Goal: Information Seeking & Learning: Learn about a topic

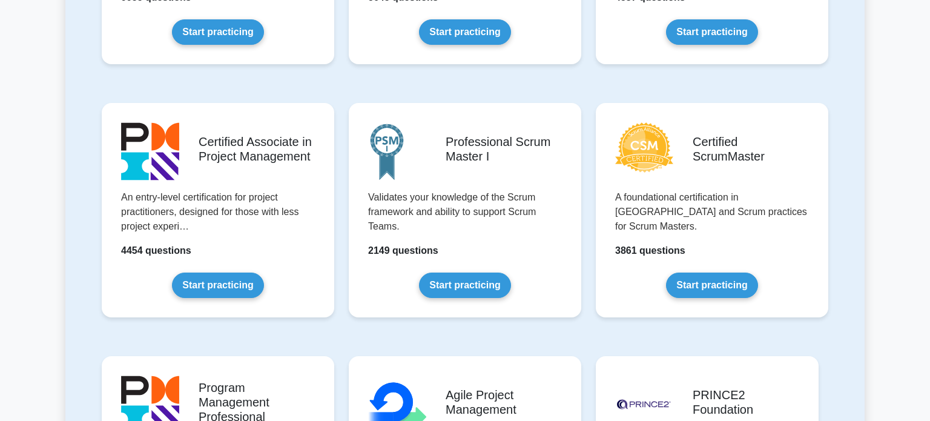
scroll to position [433, 0]
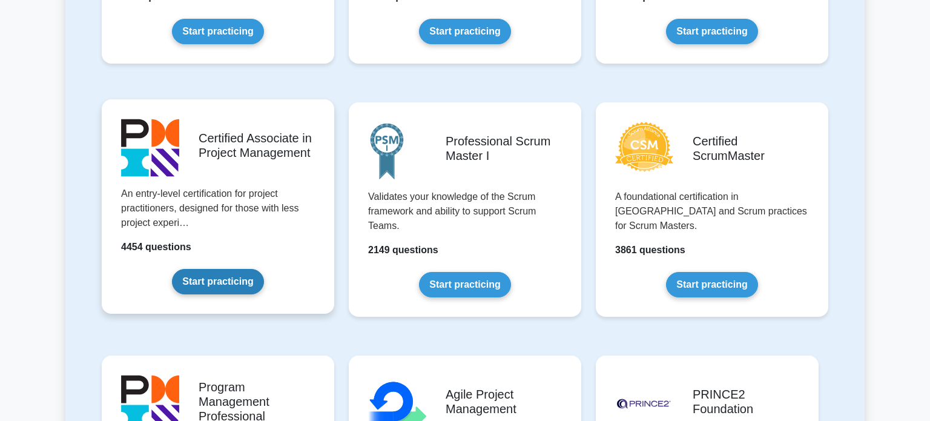
click at [227, 294] on link "Start practicing" at bounding box center [217, 281] width 91 height 25
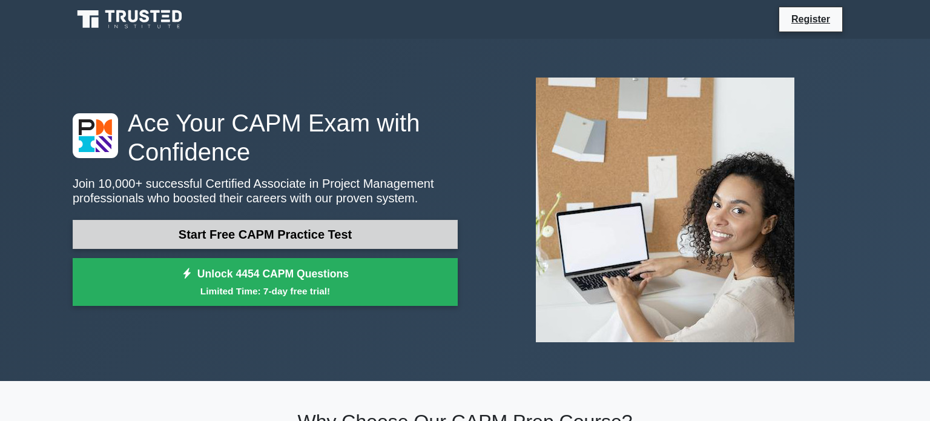
click at [313, 231] on link "Start Free CAPM Practice Test" at bounding box center [265, 234] width 385 height 29
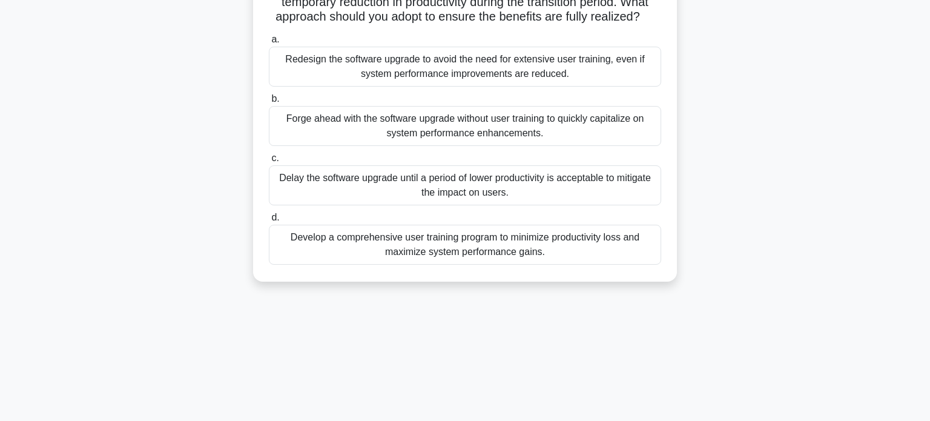
scroll to position [138, 0]
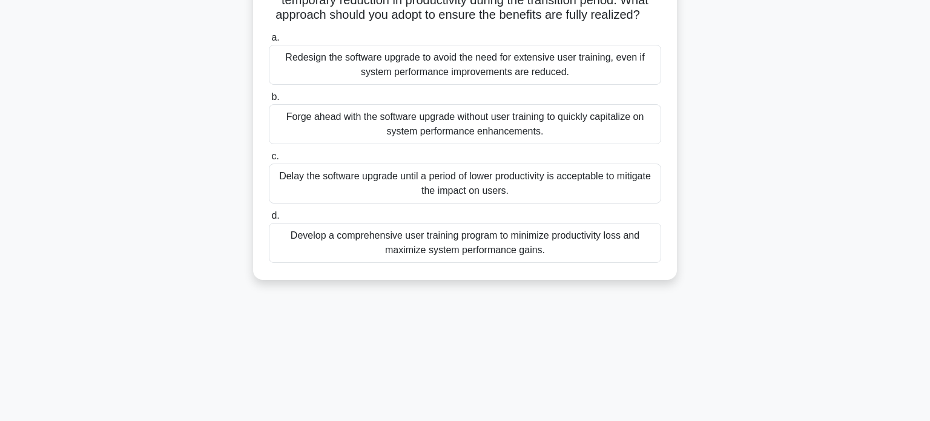
click at [533, 242] on div "Develop a comprehensive user training program to minimize productivity loss and…" at bounding box center [465, 243] width 393 height 40
click at [269, 220] on input "d. Develop a comprehensive user training program to minimize productivity loss …" at bounding box center [269, 216] width 0 height 8
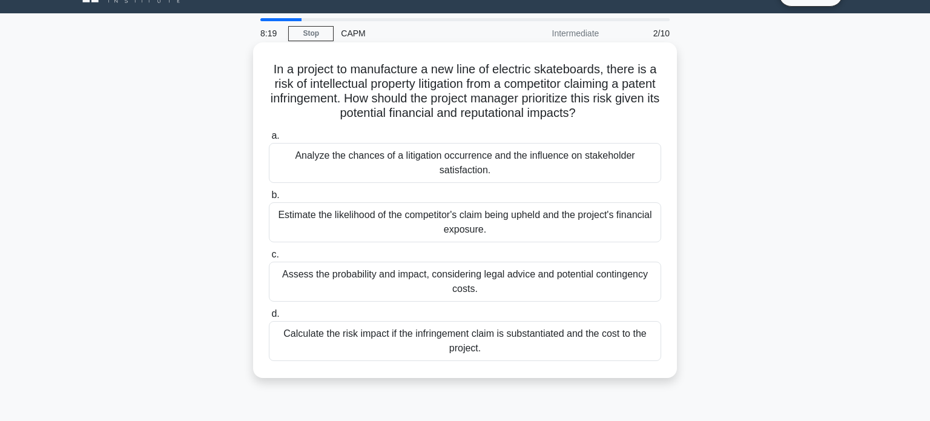
scroll to position [27, 0]
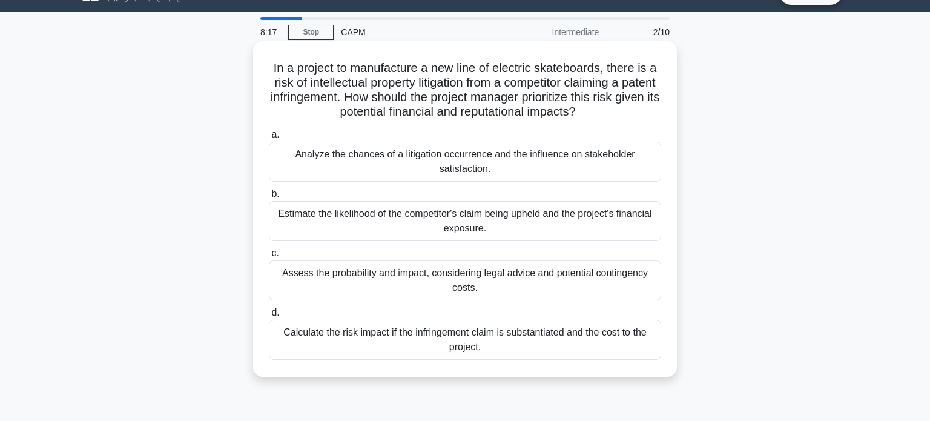
click at [503, 288] on div "Assess the probability and impact, considering legal advice and potential conti…" at bounding box center [465, 280] width 393 height 40
click at [269, 257] on input "c. Assess the probability and impact, considering legal advice and potential co…" at bounding box center [269, 254] width 0 height 8
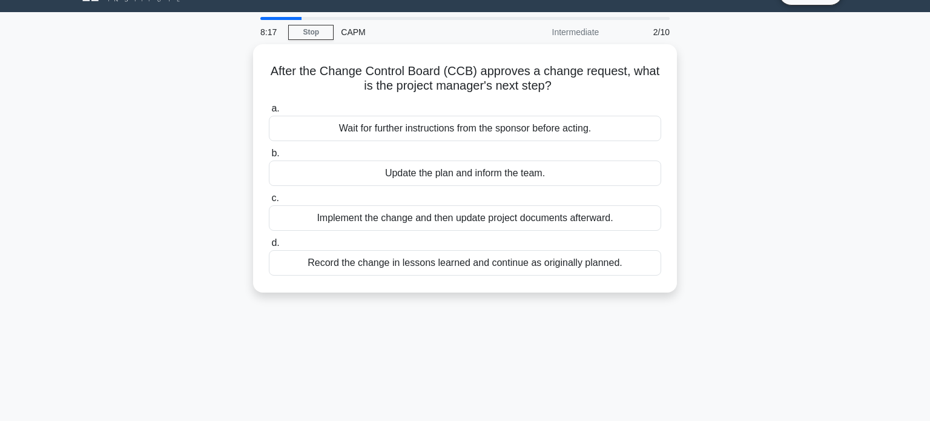
scroll to position [0, 0]
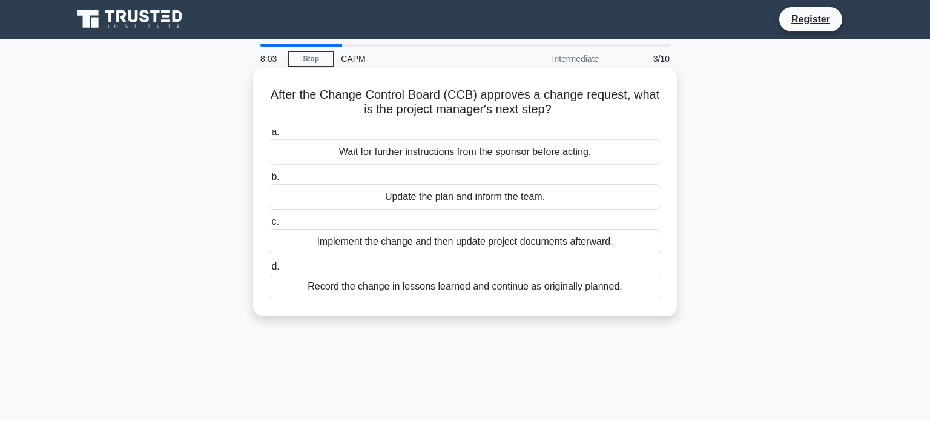
click at [485, 194] on div "Update the plan and inform the team." at bounding box center [465, 196] width 393 height 25
click at [269, 181] on input "b. Update the plan and inform the team." at bounding box center [269, 177] width 0 height 8
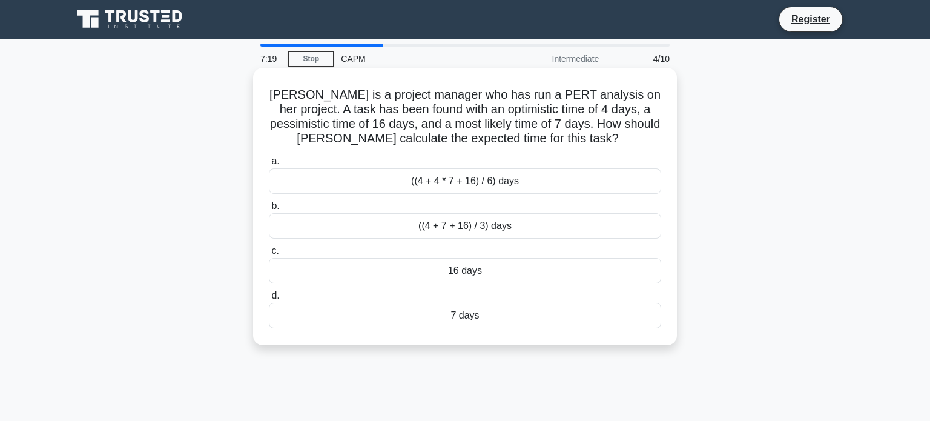
click at [477, 184] on div "((4 + 4 * 7 + 16) / 6) days" at bounding box center [465, 180] width 393 height 25
click at [269, 165] on input "a. ((4 + 4 * 7 + 16) / 6) days" at bounding box center [269, 161] width 0 height 8
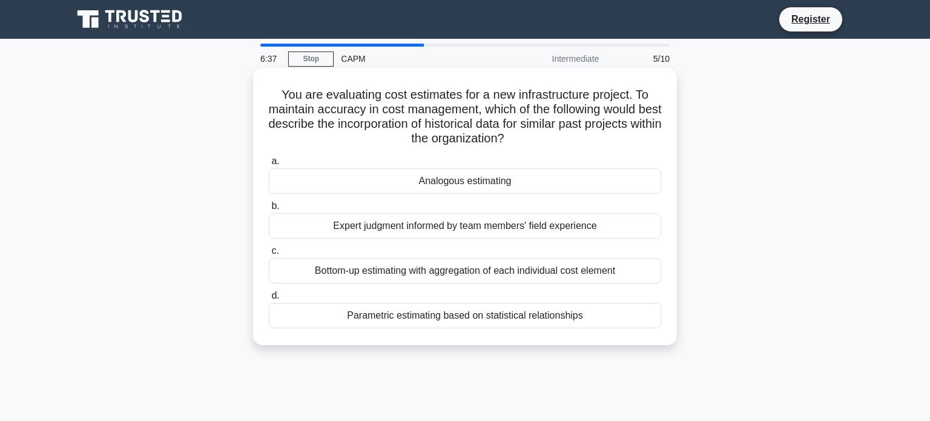
click at [489, 184] on div "Analogous estimating" at bounding box center [465, 180] width 393 height 25
click at [269, 165] on input "a. Analogous estimating" at bounding box center [269, 161] width 0 height 8
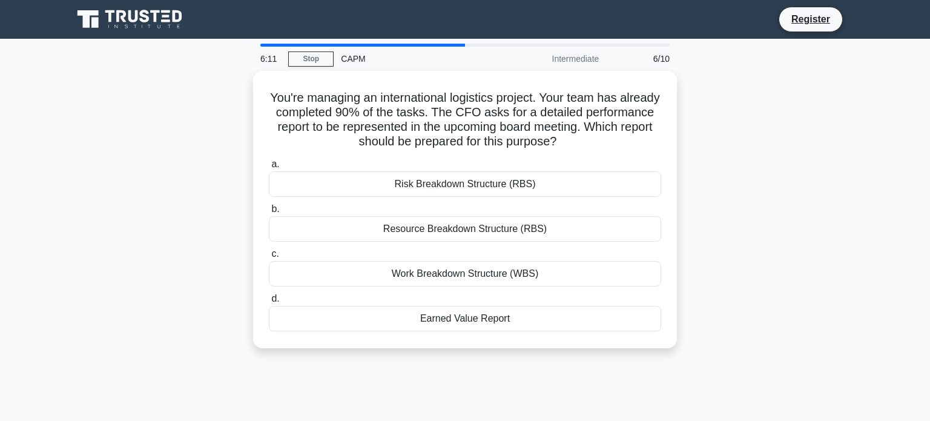
click at [489, 184] on div "Risk Breakdown Structure (RBS)" at bounding box center [465, 183] width 393 height 25
click at [269, 168] on input "a. Risk Breakdown Structure (RBS)" at bounding box center [269, 165] width 0 height 8
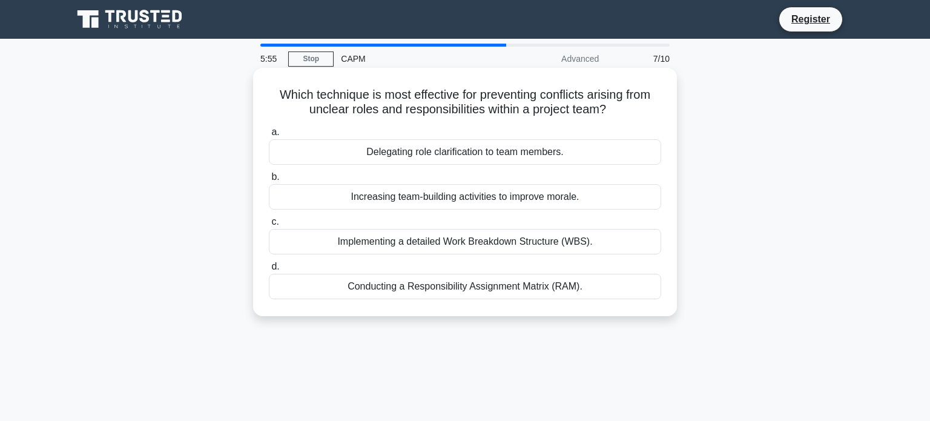
click at [442, 290] on div "Conducting a Responsibility Assignment Matrix (RAM)." at bounding box center [465, 286] width 393 height 25
click at [269, 271] on input "d. Conducting a Responsibility Assignment Matrix (RAM)." at bounding box center [269, 267] width 0 height 8
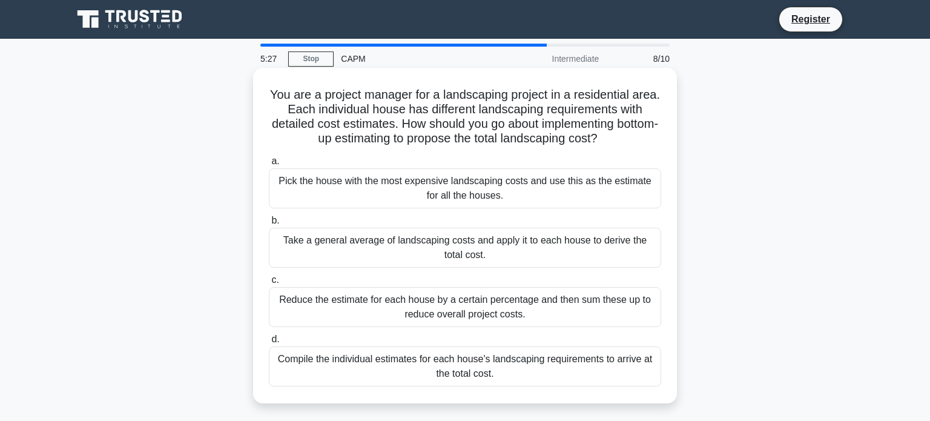
click at [422, 369] on div "Compile the individual estimates for each house's landscaping requirements to a…" at bounding box center [465, 366] width 393 height 40
click at [269, 343] on input "d. Compile the individual estimates for each house's landscaping requirements t…" at bounding box center [269, 340] width 0 height 8
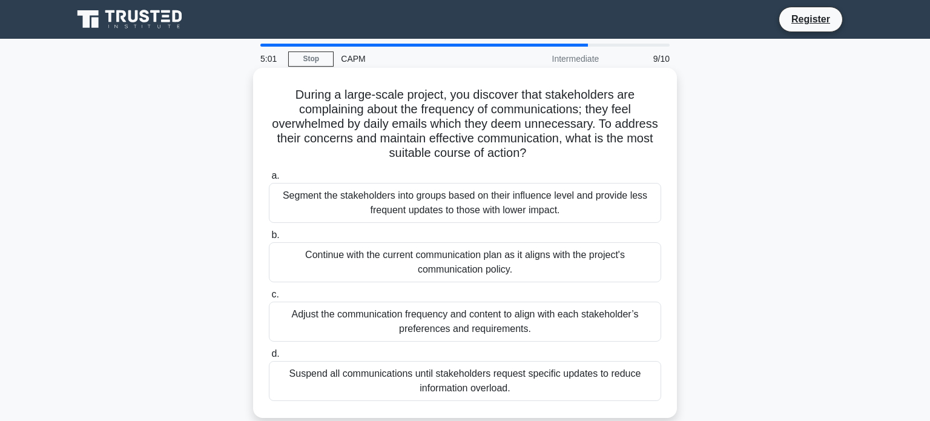
click at [413, 325] on div "Adjust the communication frequency and content to align with each stakeholder’s…" at bounding box center [465, 322] width 393 height 40
click at [269, 299] on input "c. Adjust the communication frequency and content to align with each stakeholde…" at bounding box center [269, 295] width 0 height 8
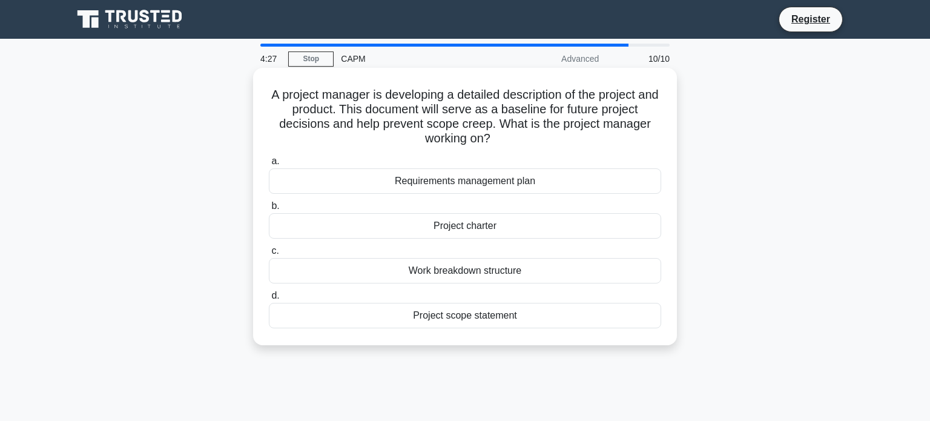
click at [440, 225] on div "Project charter" at bounding box center [465, 225] width 393 height 25
click at [269, 210] on input "b. Project charter" at bounding box center [269, 206] width 0 height 8
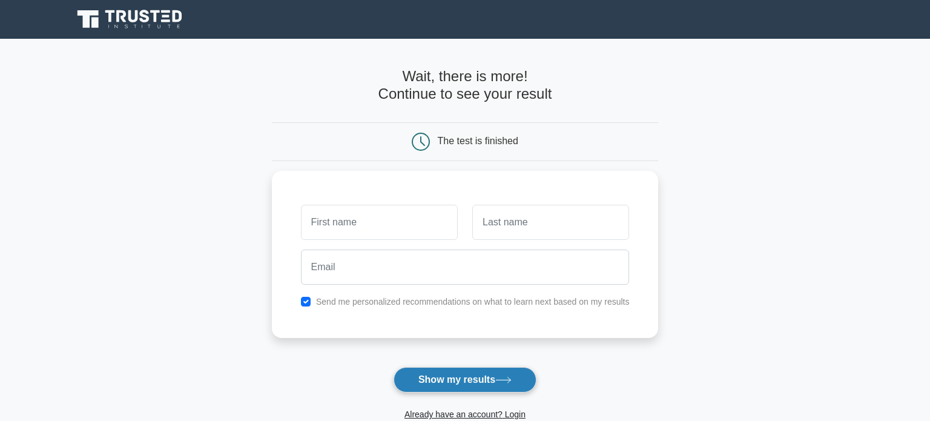
click at [481, 376] on button "Show my results" at bounding box center [465, 379] width 143 height 25
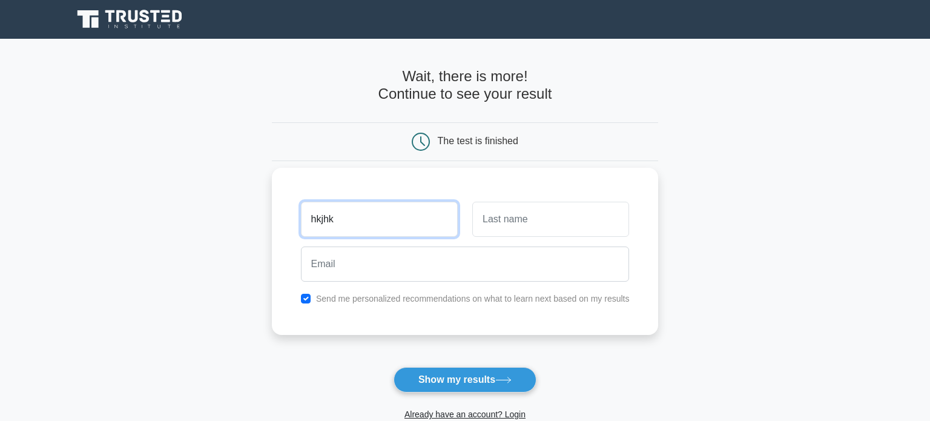
type input "hkjhk"
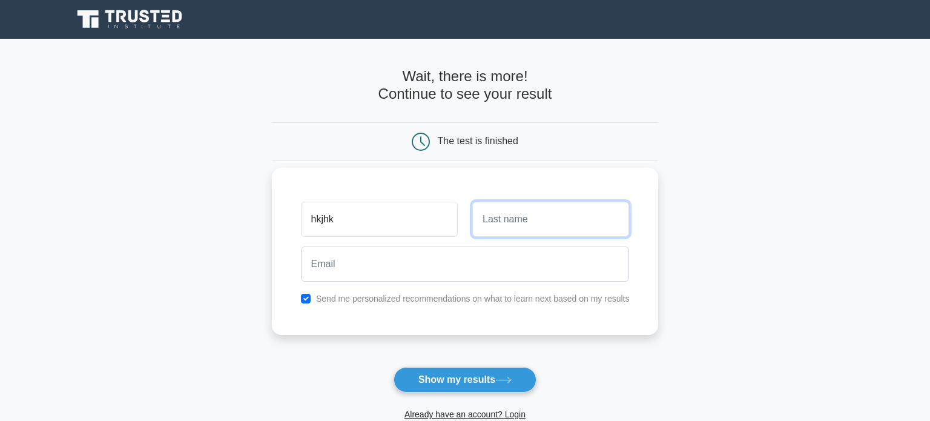
click at [507, 215] on input "text" at bounding box center [550, 219] width 157 height 35
type input "bkjhgkgkjgj"
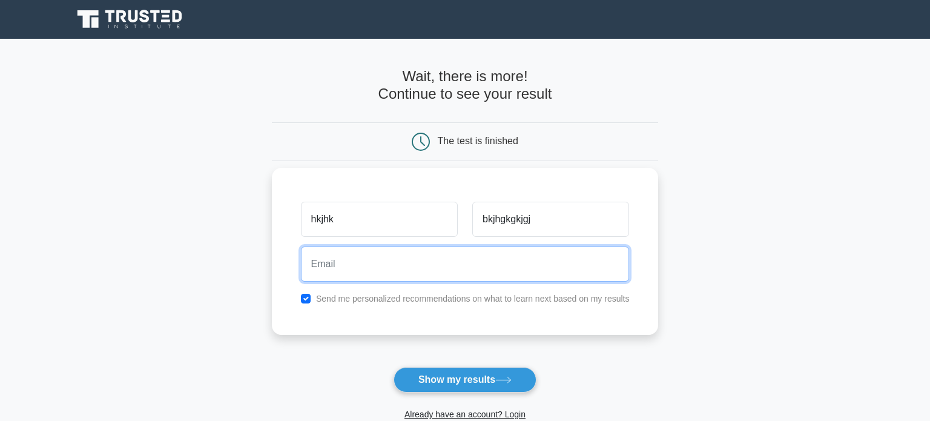
click at [437, 262] on input "email" at bounding box center [465, 264] width 329 height 35
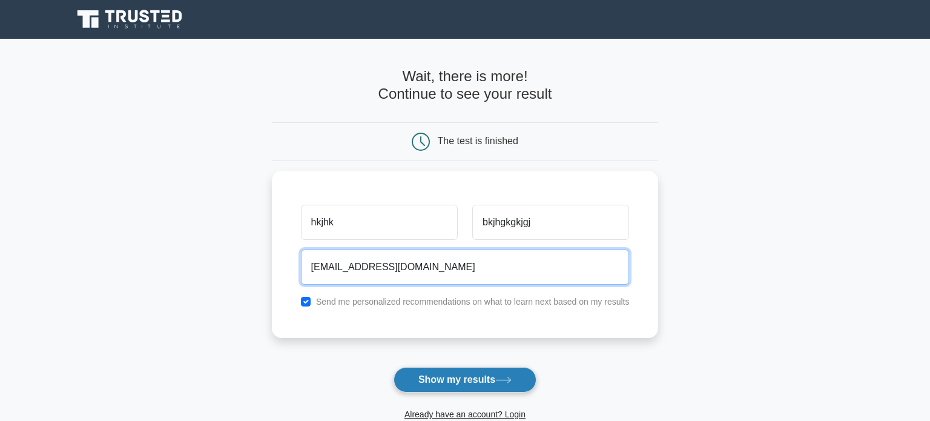
type input "gjhgjgkjgg@gmail.om"
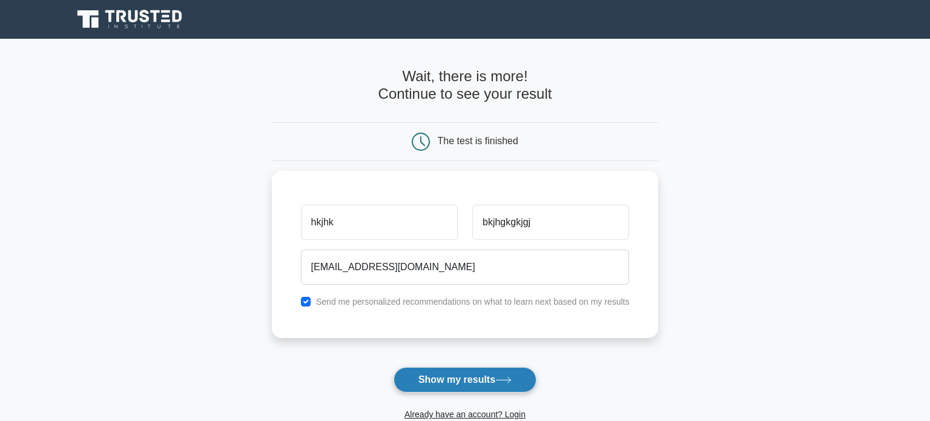
click at [467, 380] on button "Show my results" at bounding box center [465, 379] width 143 height 25
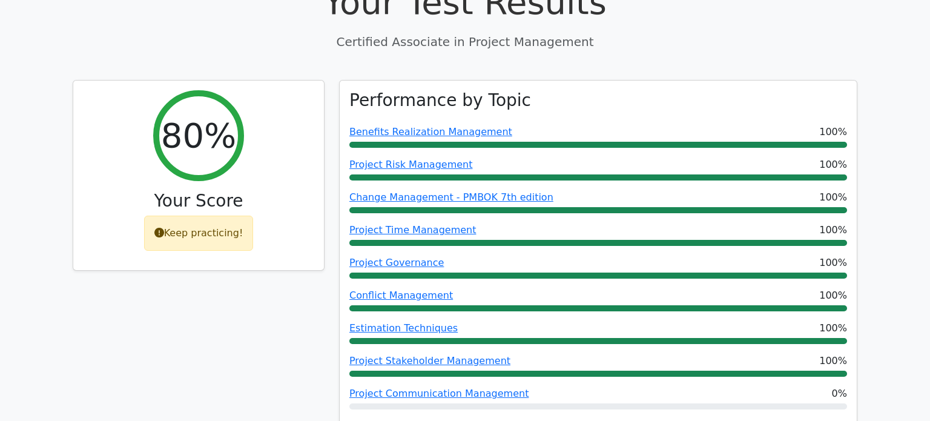
scroll to position [429, 0]
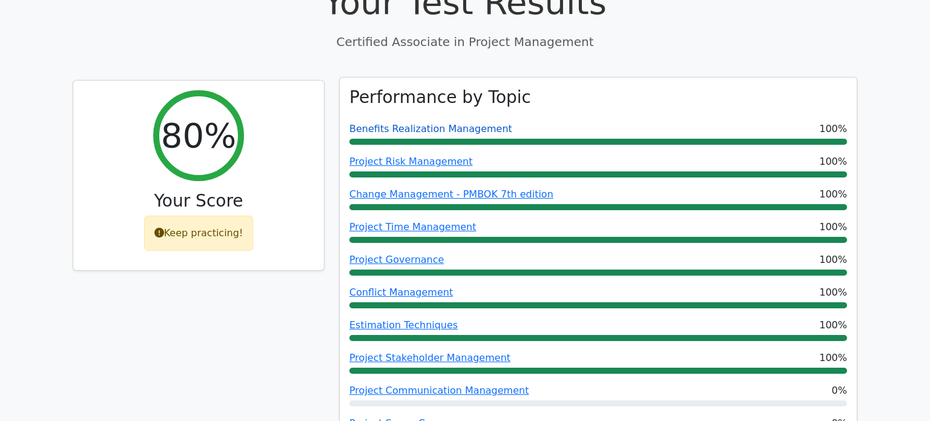
click at [380, 123] on link "Benefits Realization Management" at bounding box center [431, 129] width 163 height 12
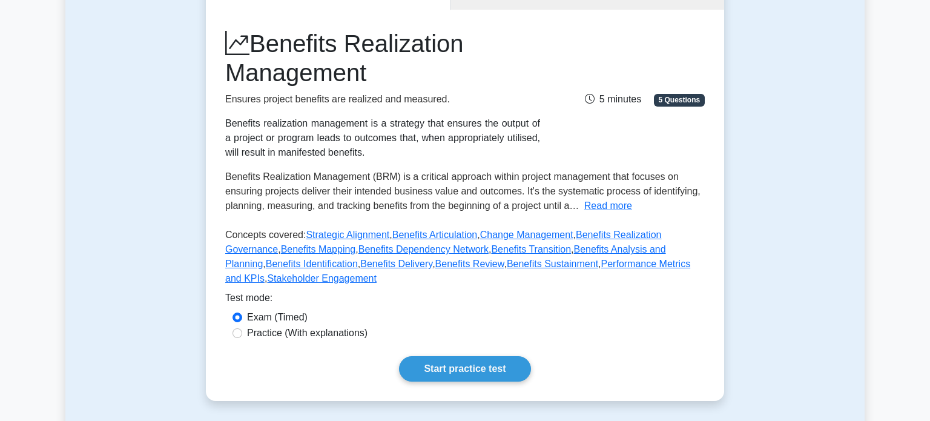
scroll to position [147, 0]
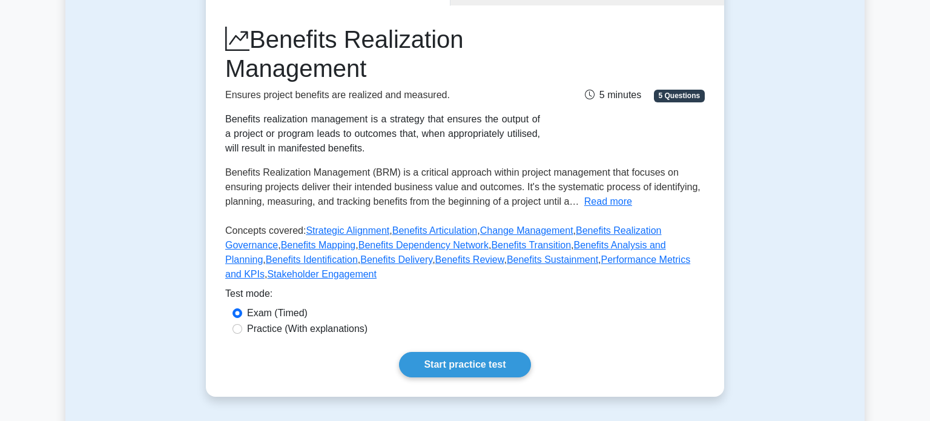
click at [260, 332] on label "Practice (With explanations)" at bounding box center [307, 329] width 121 height 15
click at [242, 332] on input "Practice (With explanations)" at bounding box center [238, 329] width 10 height 10
radio input "true"
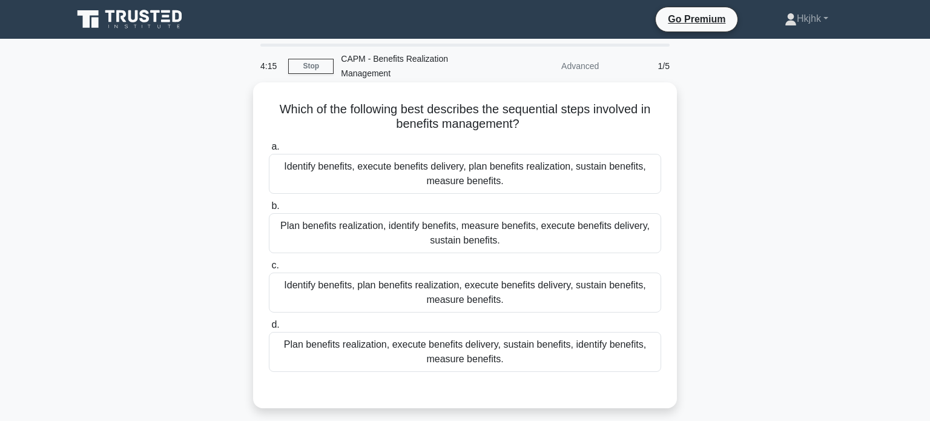
click at [511, 296] on div "Identify benefits, plan benefits realization, execute benefits delivery, sustai…" at bounding box center [465, 293] width 393 height 40
click at [269, 270] on input "c. Identify benefits, plan benefits realization, execute benefits delivery, sus…" at bounding box center [269, 266] width 0 height 8
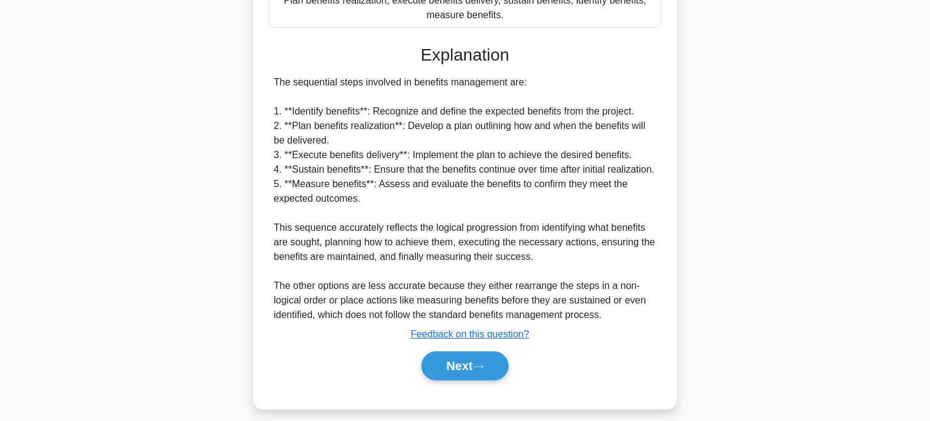
scroll to position [368, 0]
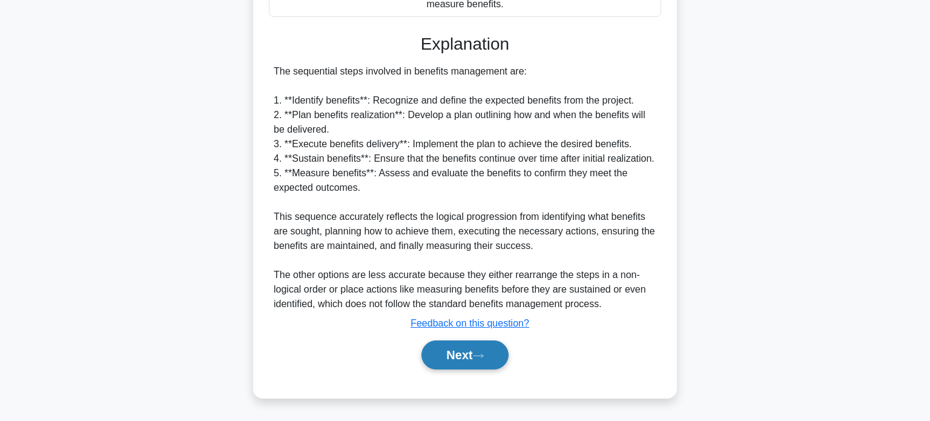
click at [474, 358] on button "Next" at bounding box center [465, 354] width 87 height 29
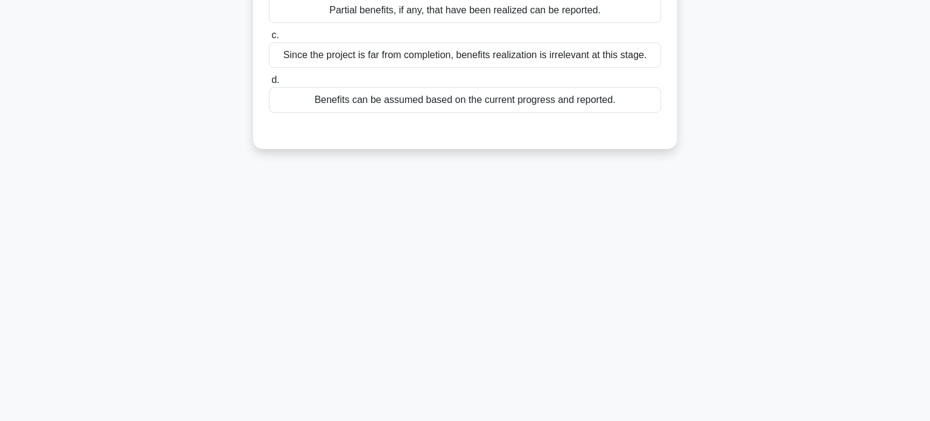
scroll to position [0, 0]
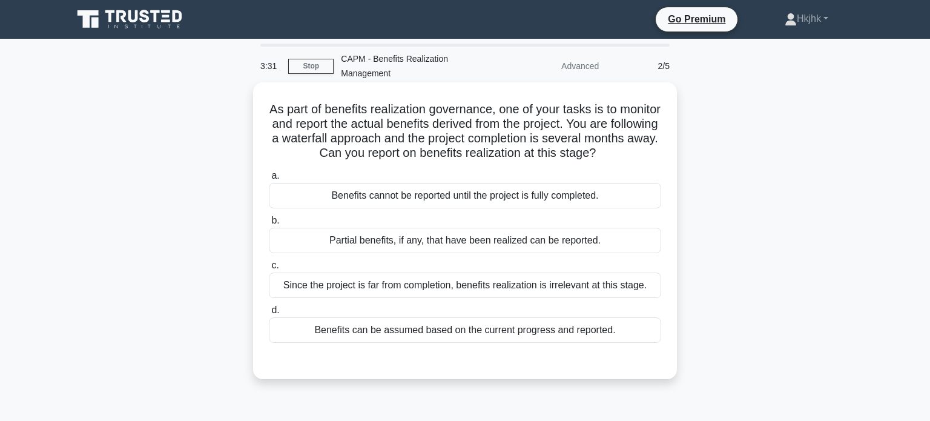
click at [479, 334] on div "Benefits can be assumed based on the current progress and reported." at bounding box center [465, 329] width 393 height 25
click at [269, 314] on input "d. Benefits can be assumed based on the current progress and reported." at bounding box center [269, 311] width 0 height 8
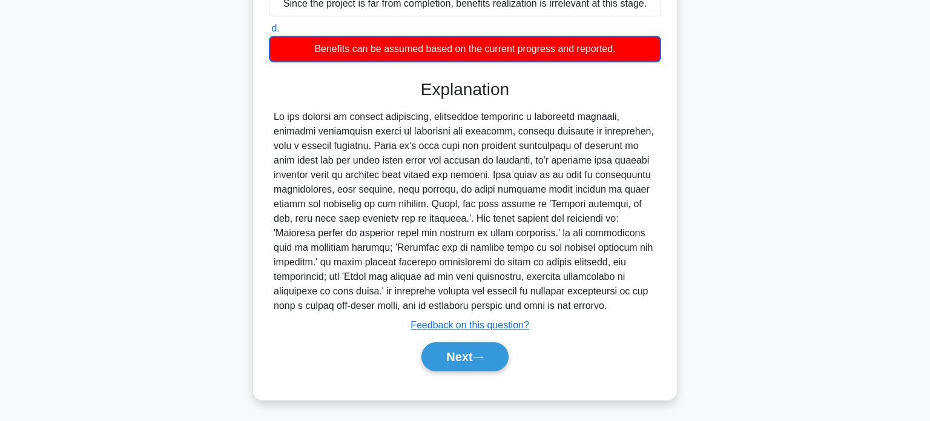
scroll to position [281, 0]
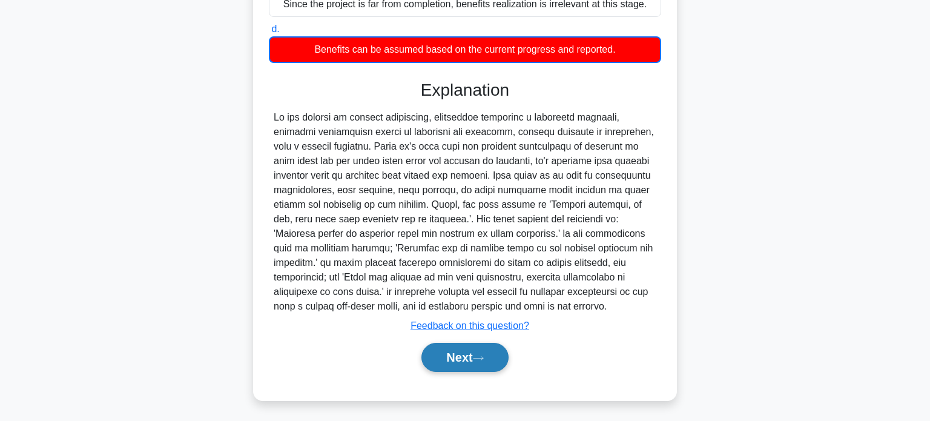
click at [465, 359] on button "Next" at bounding box center [465, 357] width 87 height 29
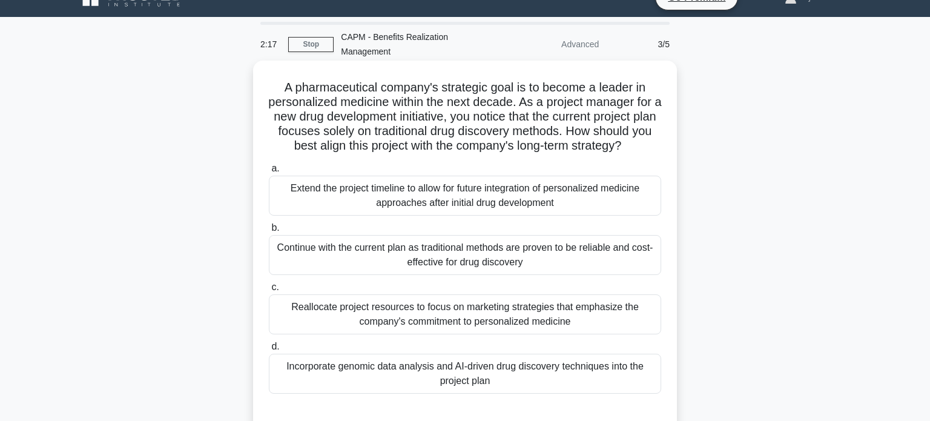
scroll to position [21, 0]
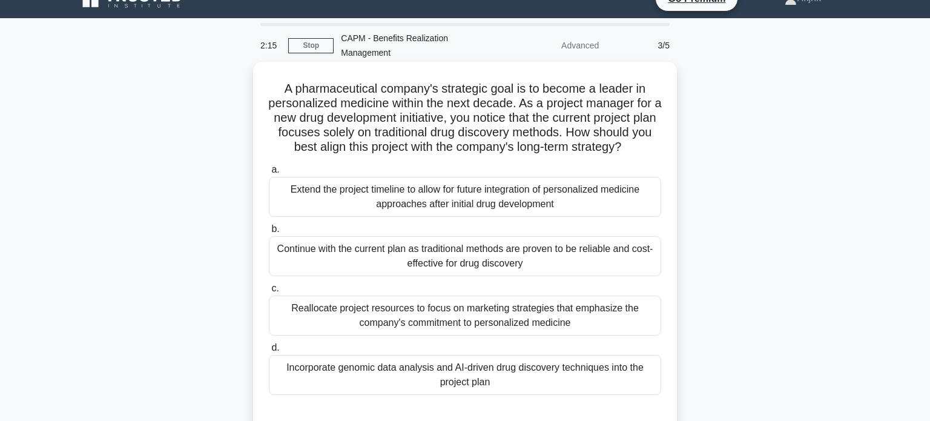
click at [464, 202] on div "Extend the project timeline to allow for future integration of personalized med…" at bounding box center [465, 197] width 393 height 40
click at [269, 174] on input "a. Extend the project timeline to allow for future integration of personalized …" at bounding box center [269, 170] width 0 height 8
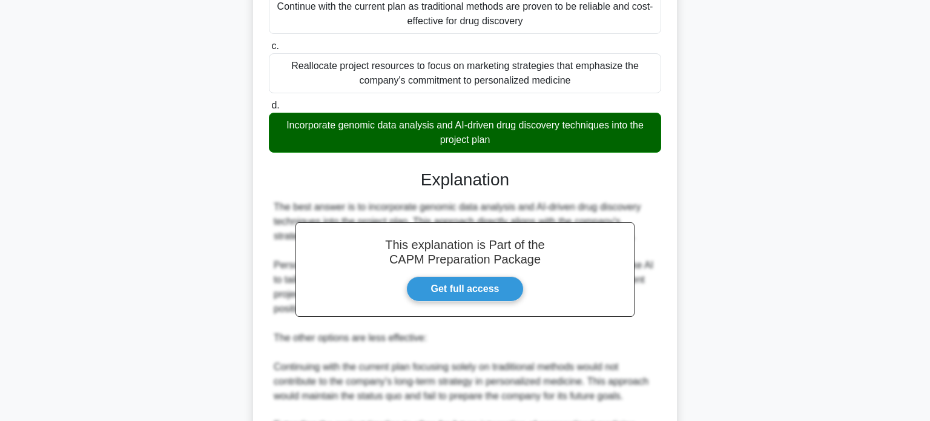
scroll to position [264, 0]
click at [640, 157] on div "This explanation is Part of the CAPM Preparation Package Get full access Explan…" at bounding box center [465, 427] width 393 height 544
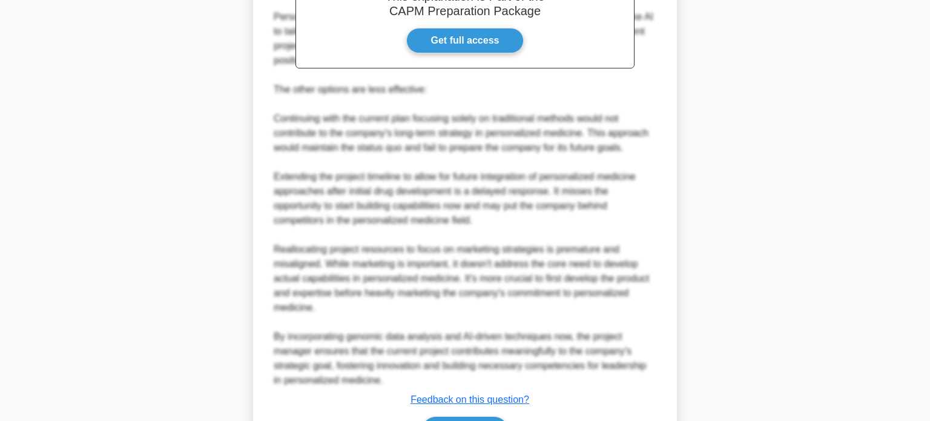
scroll to position [587, 0]
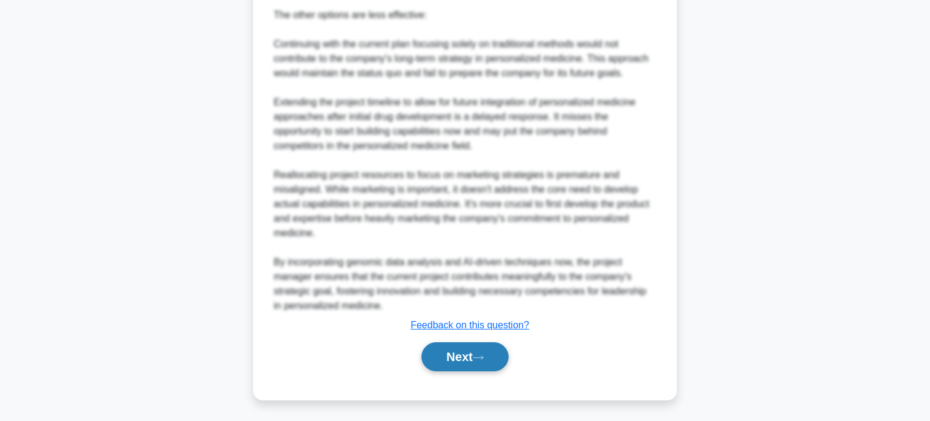
click at [466, 359] on button "Next" at bounding box center [465, 356] width 87 height 29
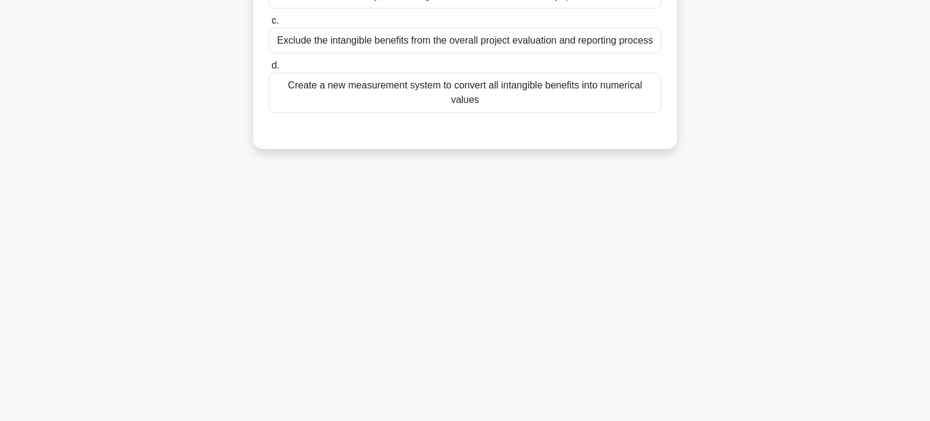
scroll to position [0, 0]
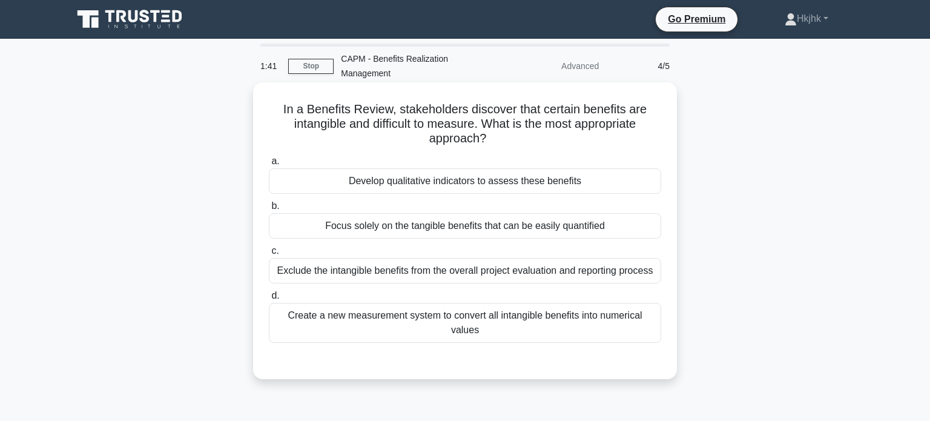
click at [488, 325] on div "Create a new measurement system to convert all intangible benefits into numeric…" at bounding box center [465, 323] width 393 height 40
click at [269, 300] on input "d. Create a new measurement system to convert all intangible benefits into nume…" at bounding box center [269, 296] width 0 height 8
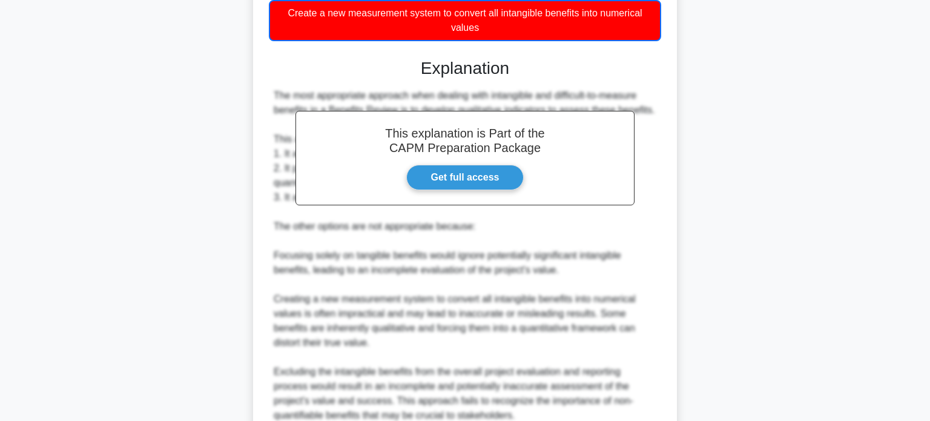
scroll to position [413, 0]
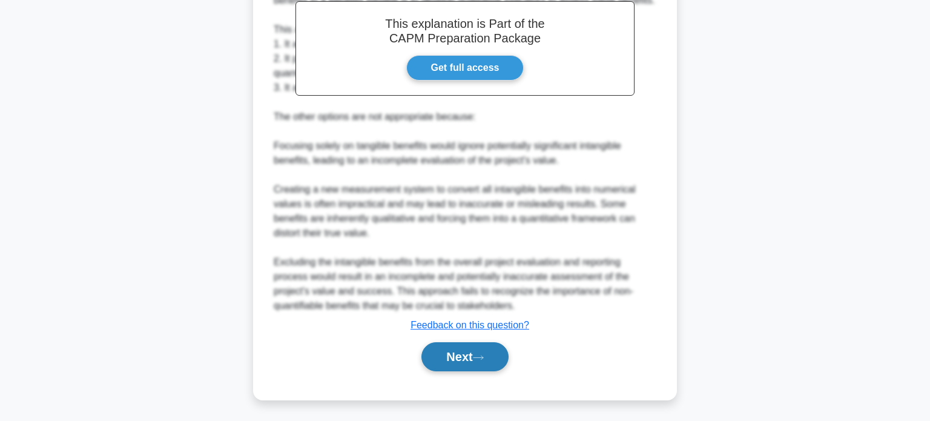
click at [484, 363] on button "Next" at bounding box center [465, 356] width 87 height 29
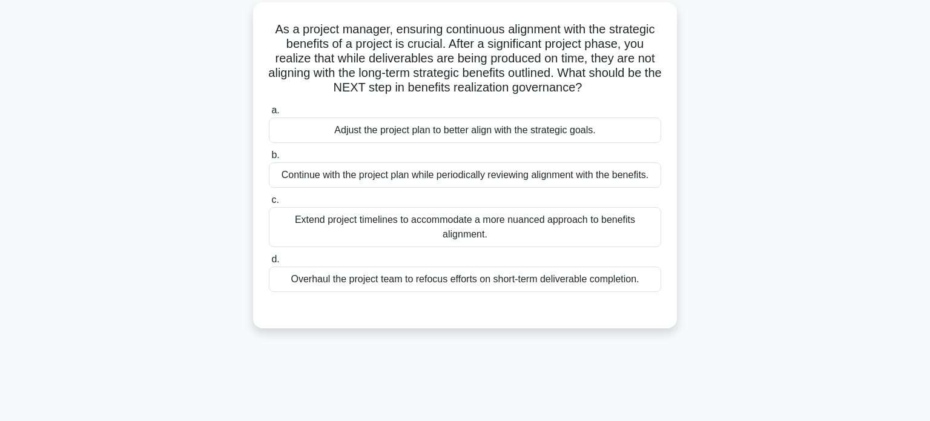
scroll to position [81, 0]
click at [496, 134] on div "Adjust the project plan to better align with the strategic goals." at bounding box center [465, 129] width 393 height 25
click at [269, 114] on input "a. Adjust the project plan to better align with the strategic goals." at bounding box center [269, 110] width 0 height 8
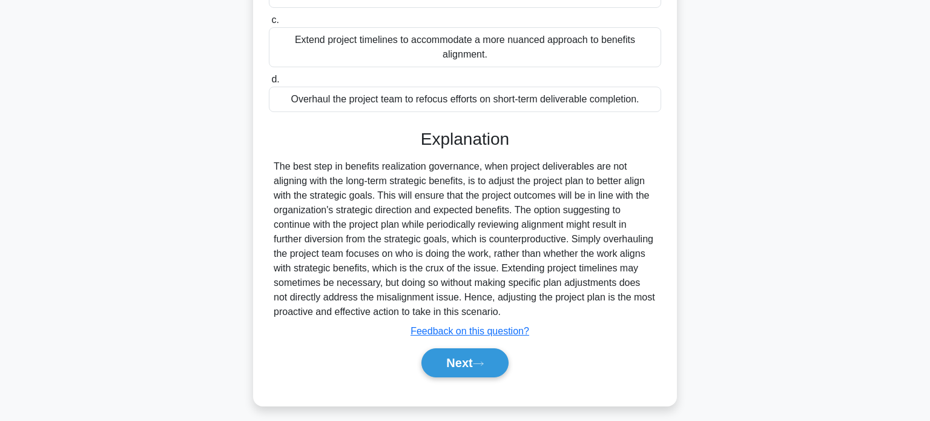
scroll to position [267, 0]
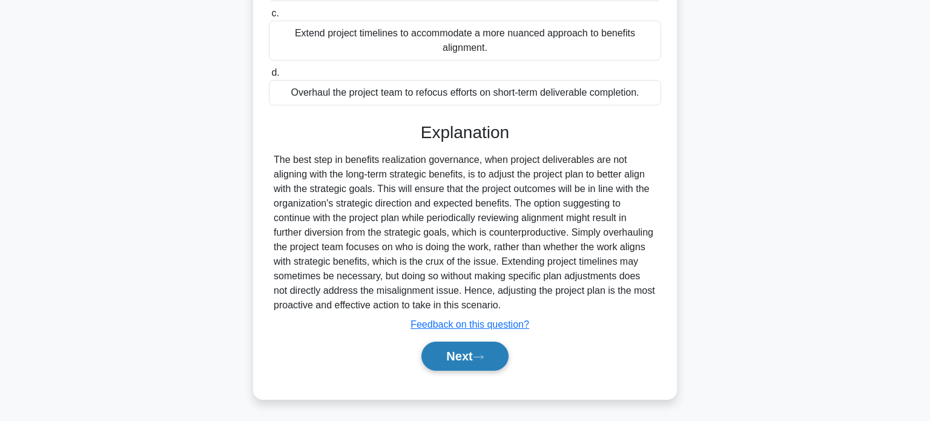
click at [474, 349] on button "Next" at bounding box center [465, 356] width 87 height 29
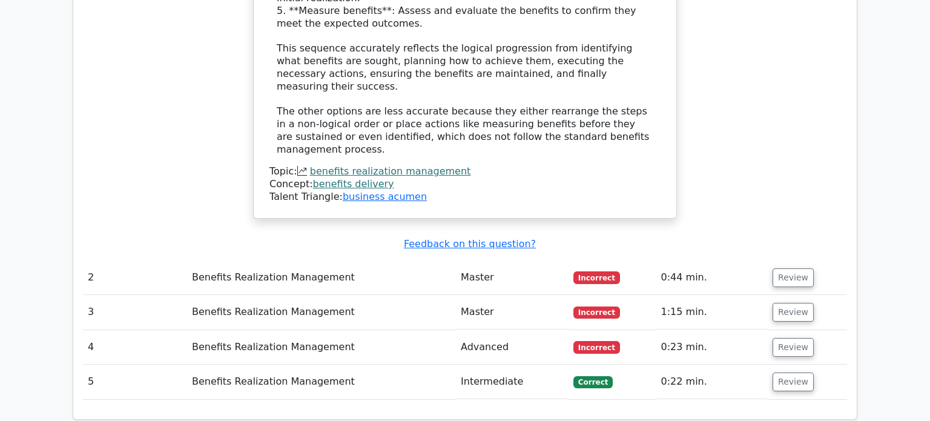
scroll to position [1425, 0]
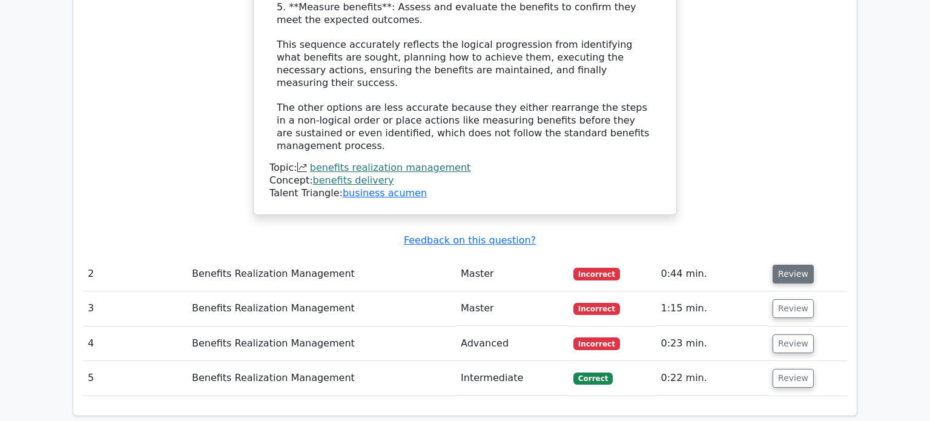
click at [792, 265] on button "Review" at bounding box center [793, 274] width 41 height 19
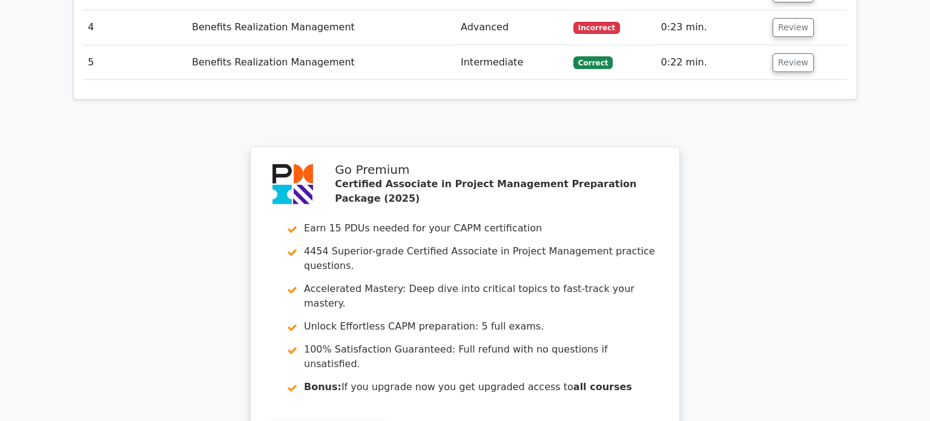
scroll to position [2481, 0]
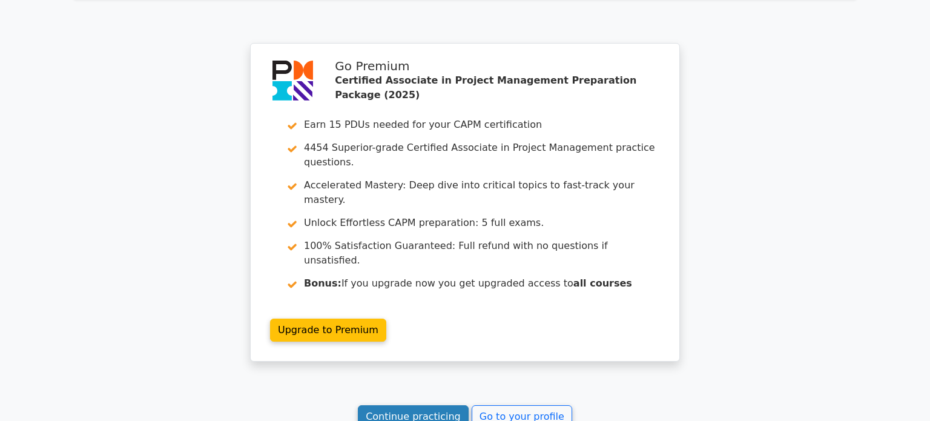
click at [430, 405] on link "Continue practicing" at bounding box center [413, 416] width 111 height 23
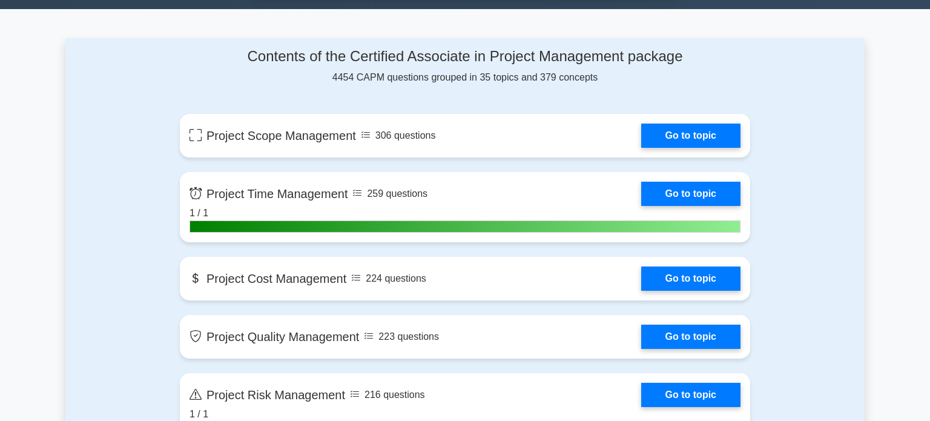
scroll to position [773, 0]
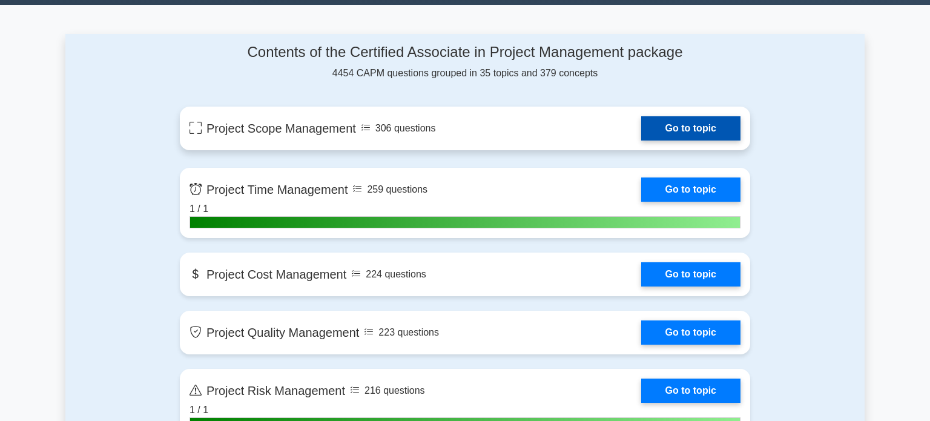
click at [641, 139] on link "Go to topic" at bounding box center [690, 128] width 99 height 24
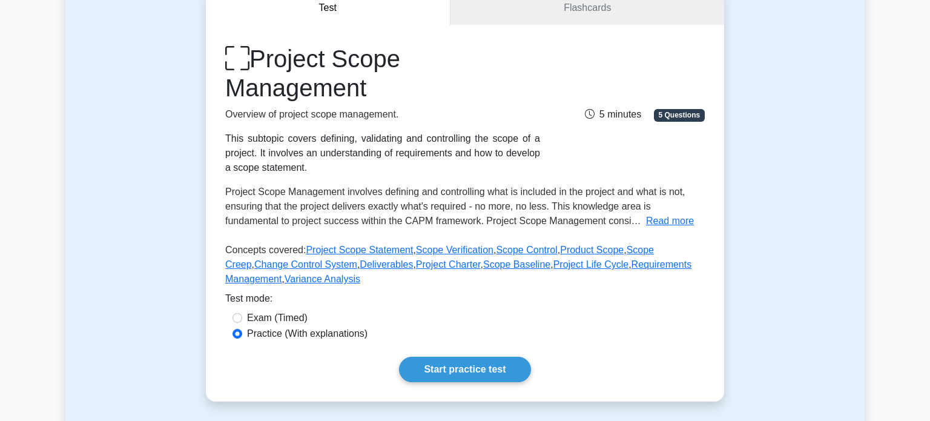
scroll to position [129, 0]
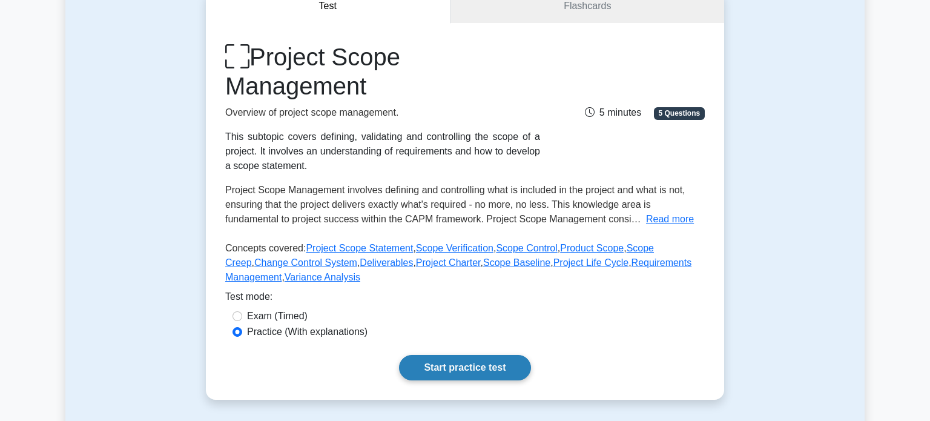
click at [484, 369] on link "Start practice test" at bounding box center [464, 367] width 131 height 25
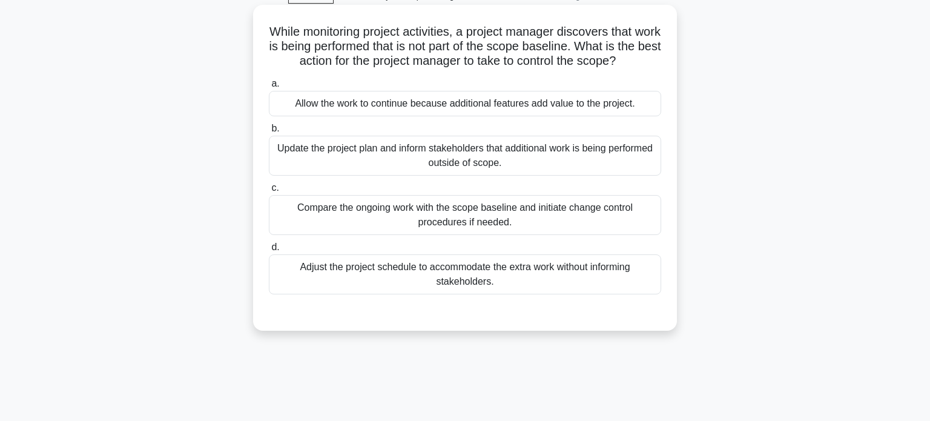
scroll to position [70, 0]
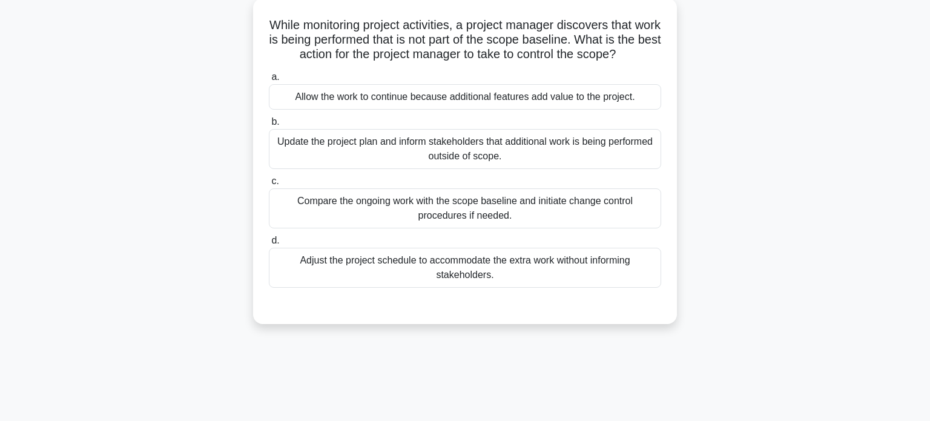
click at [486, 215] on div "Compare the ongoing work with the scope baseline and initiate change control pr…" at bounding box center [465, 208] width 393 height 40
click at [269, 185] on input "c. Compare the ongoing work with the scope baseline and initiate change control…" at bounding box center [269, 181] width 0 height 8
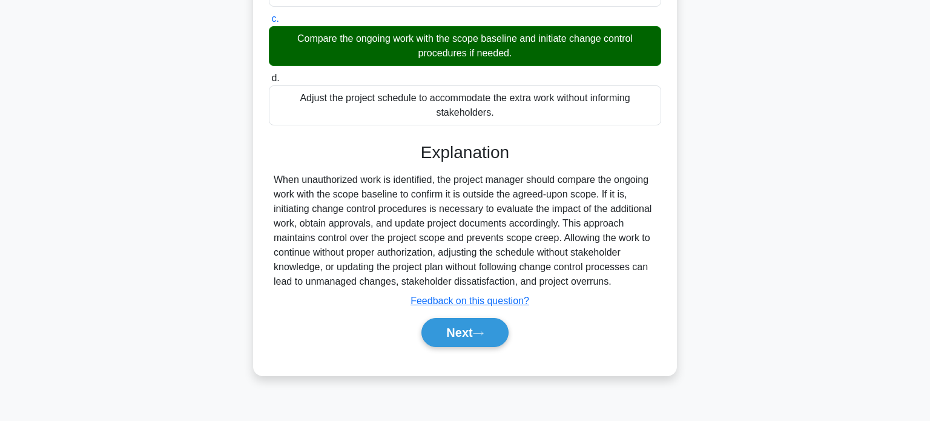
scroll to position [233, 0]
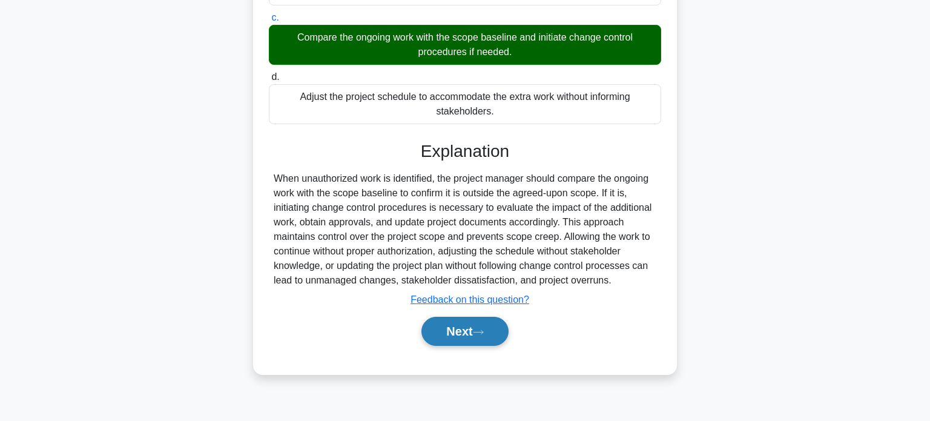
click at [472, 336] on button "Next" at bounding box center [465, 331] width 87 height 29
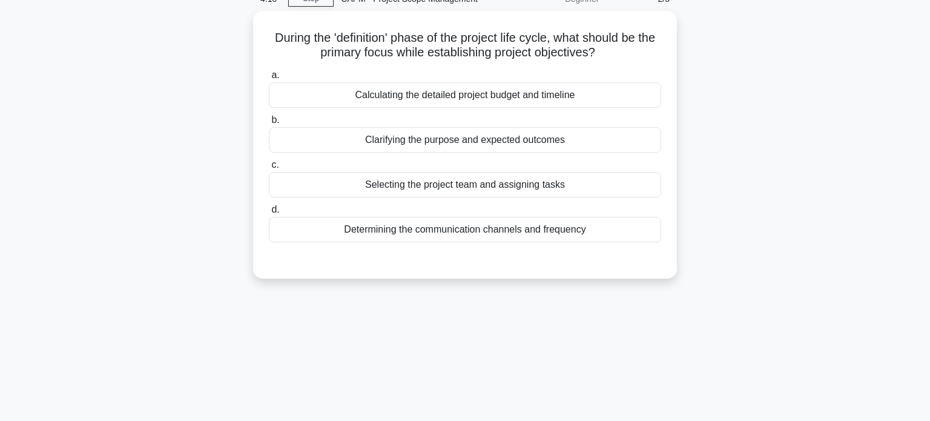
scroll to position [0, 0]
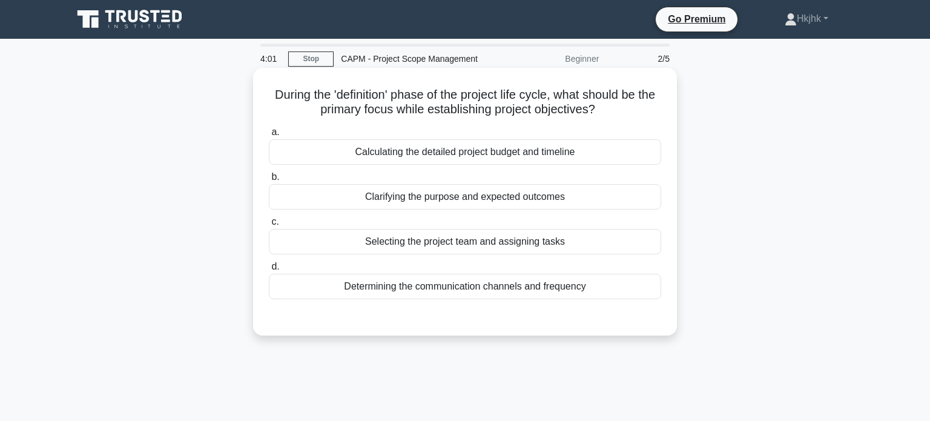
click at [413, 196] on div "Clarifying the purpose and expected outcomes" at bounding box center [465, 196] width 393 height 25
click at [269, 181] on input "b. Clarifying the purpose and expected outcomes" at bounding box center [269, 177] width 0 height 8
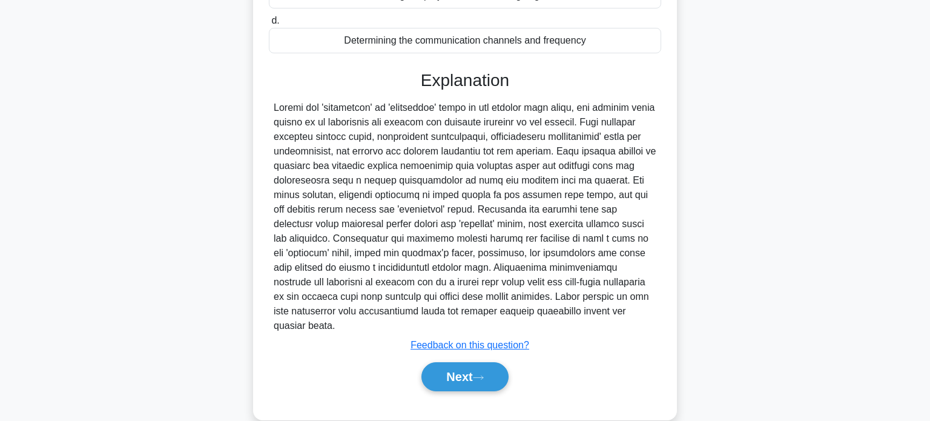
scroll to position [250, 0]
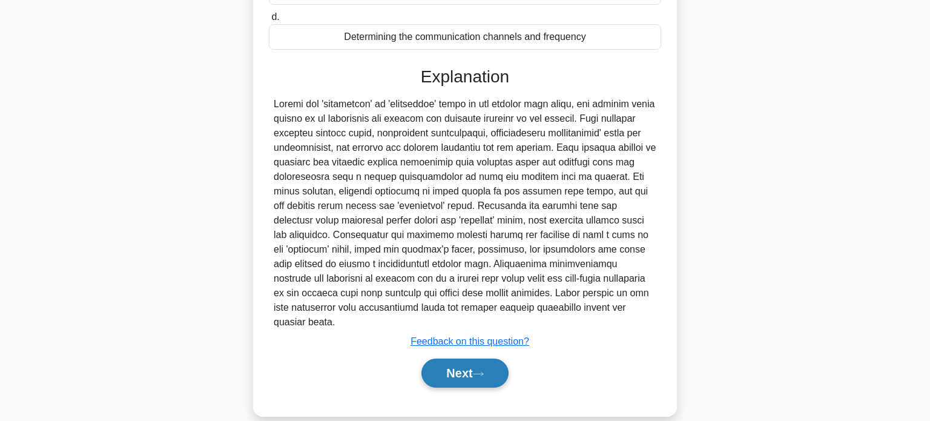
click at [468, 361] on button "Next" at bounding box center [465, 373] width 87 height 29
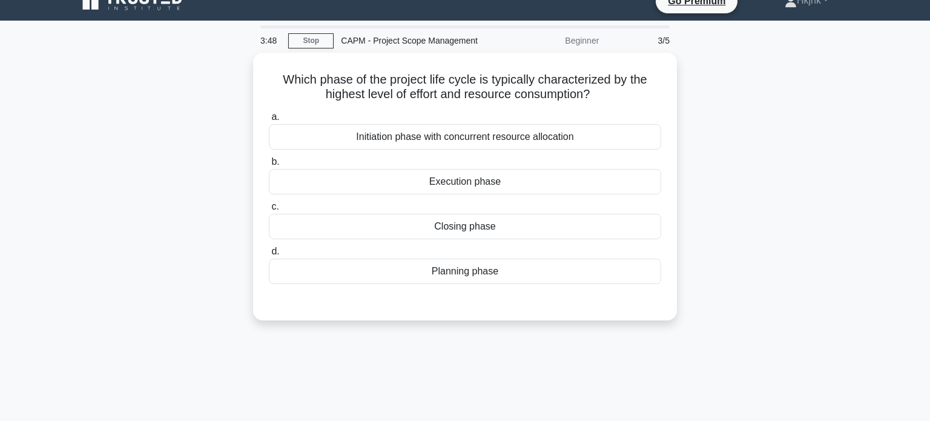
scroll to position [0, 0]
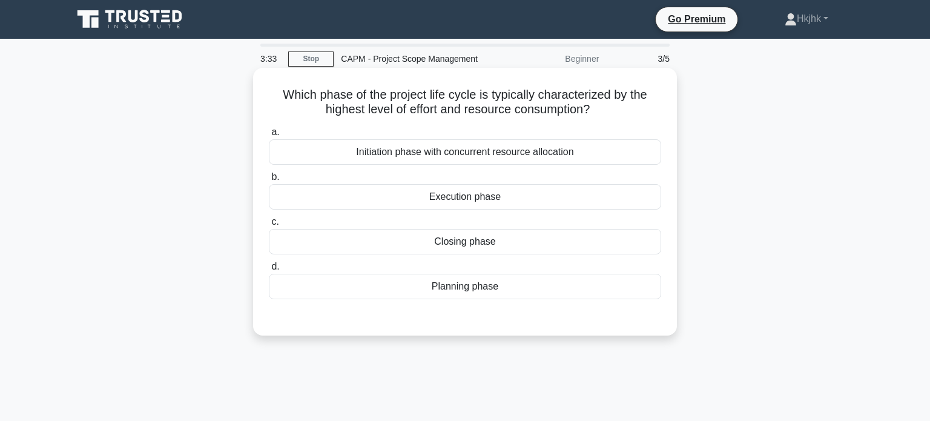
click at [465, 194] on div "Execution phase" at bounding box center [465, 196] width 393 height 25
click at [269, 181] on input "b. Execution phase" at bounding box center [269, 177] width 0 height 8
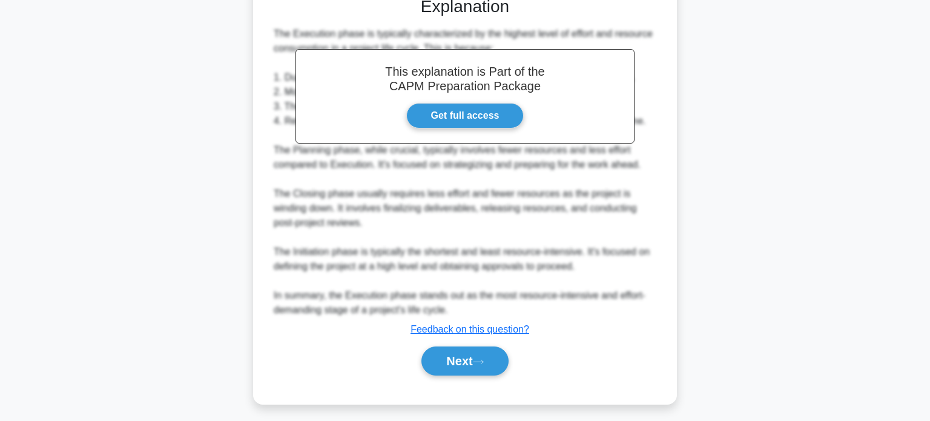
scroll to position [325, 0]
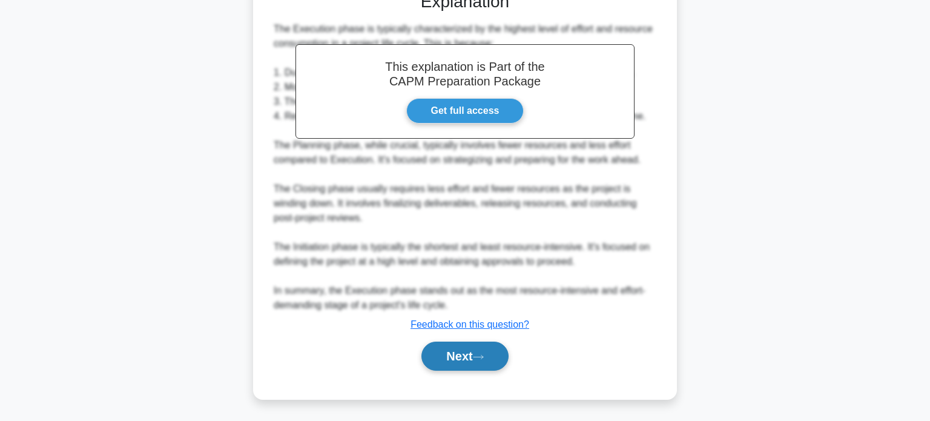
click at [489, 365] on button "Next" at bounding box center [465, 356] width 87 height 29
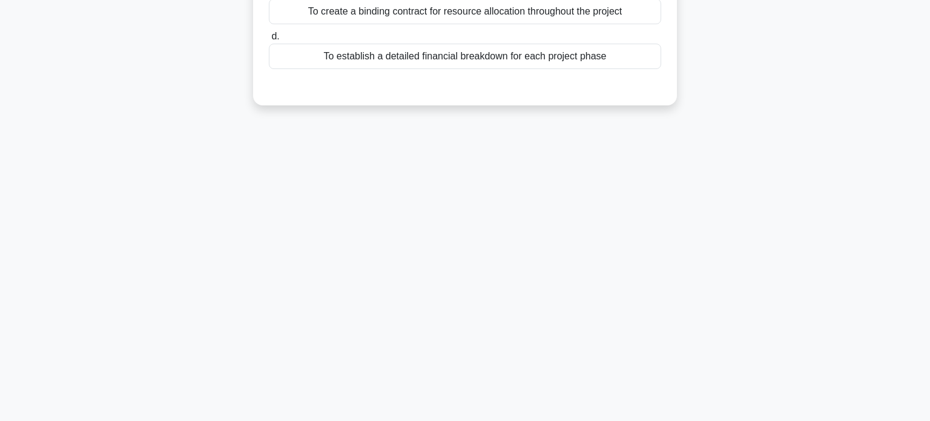
scroll to position [0, 0]
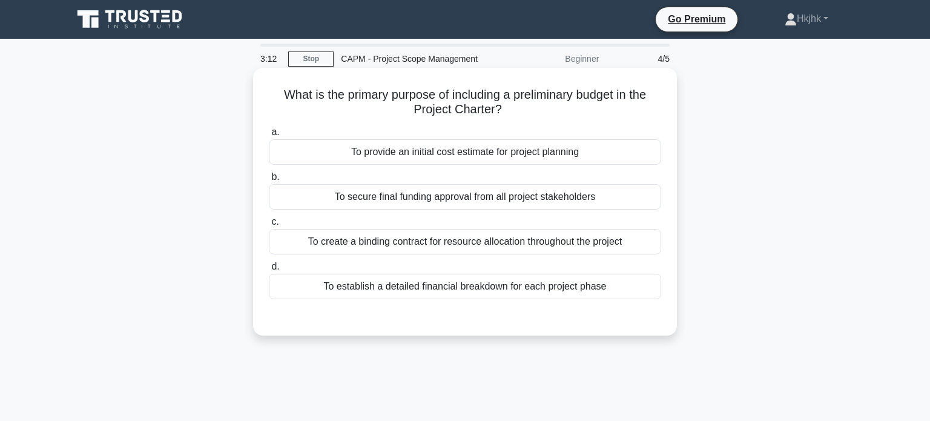
click at [471, 152] on div "To provide an initial cost estimate for project planning" at bounding box center [465, 151] width 393 height 25
click at [269, 136] on input "a. To provide an initial cost estimate for project planning" at bounding box center [269, 132] width 0 height 8
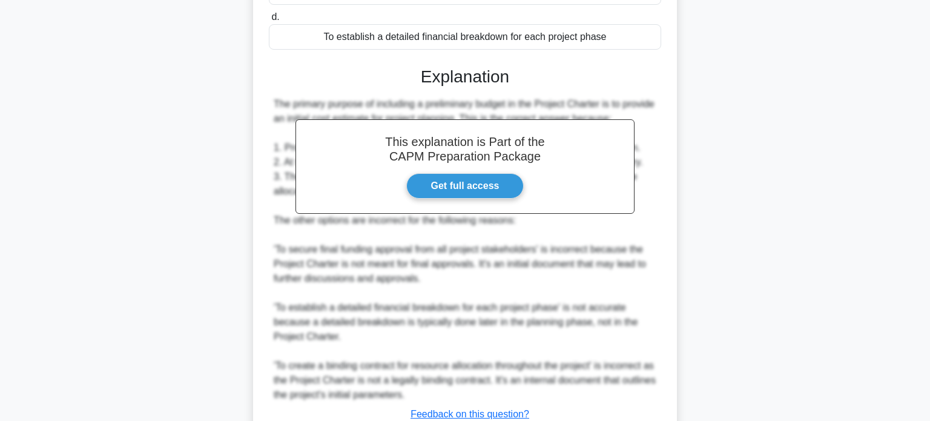
scroll to position [339, 0]
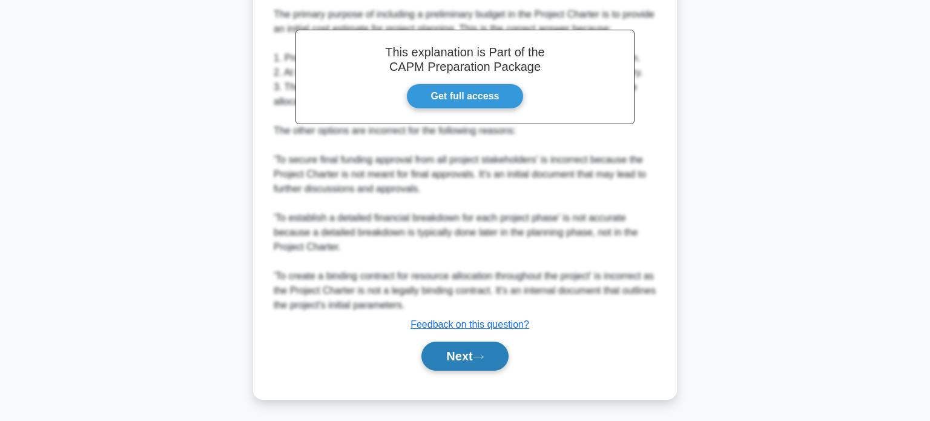
click at [478, 357] on icon at bounding box center [478, 357] width 11 height 7
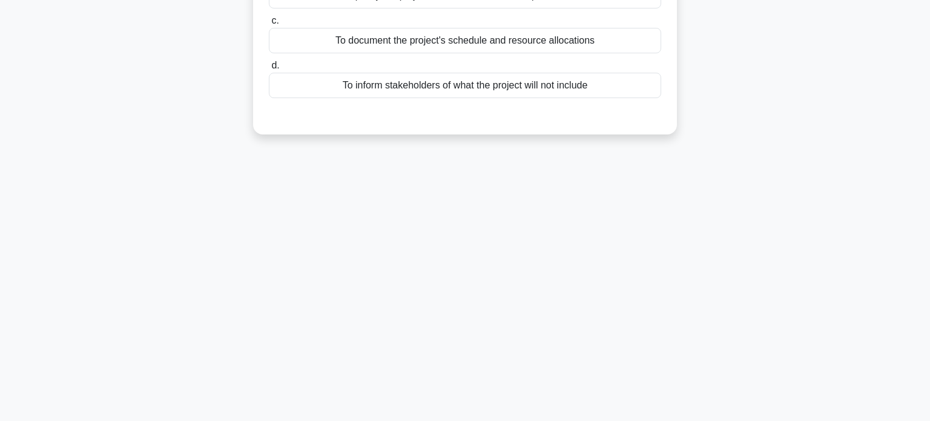
scroll to position [0, 0]
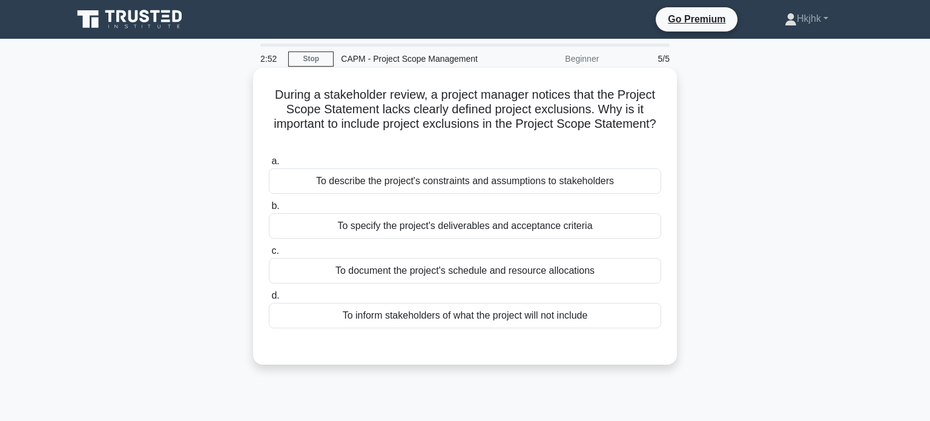
click at [466, 317] on div "To inform stakeholders of what the project will not include" at bounding box center [465, 315] width 393 height 25
click at [269, 300] on input "d. To inform stakeholders of what the project will not include" at bounding box center [269, 296] width 0 height 8
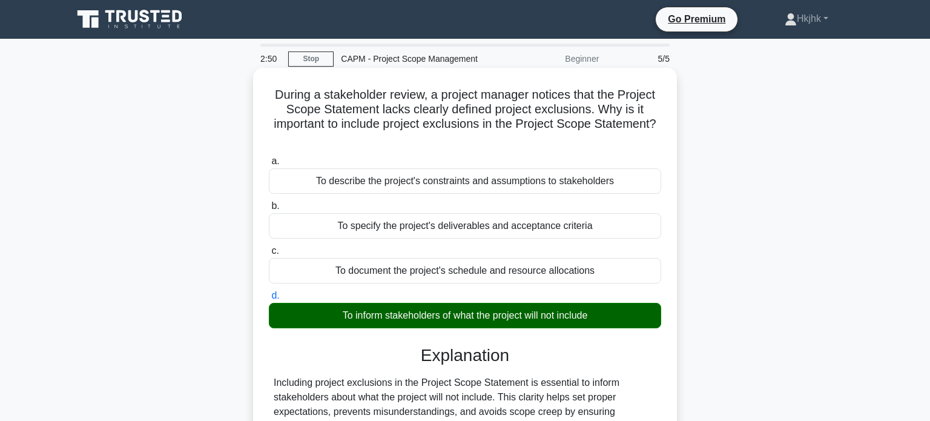
scroll to position [233, 0]
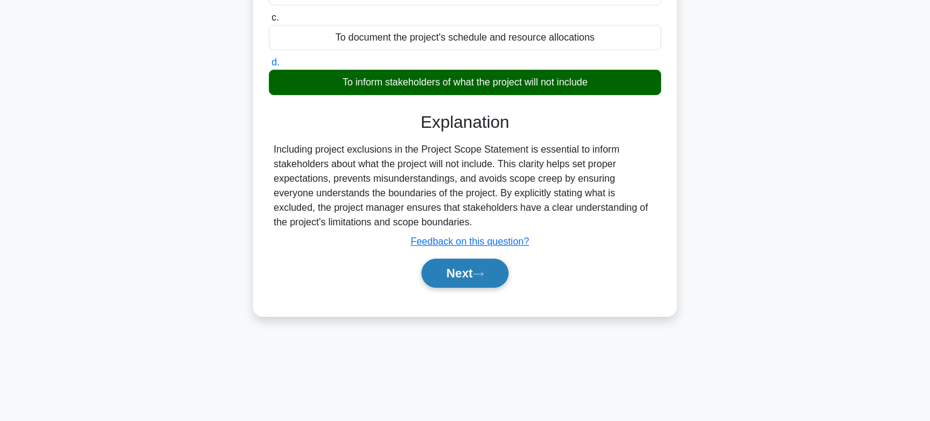
click at [474, 277] on button "Next" at bounding box center [465, 273] width 87 height 29
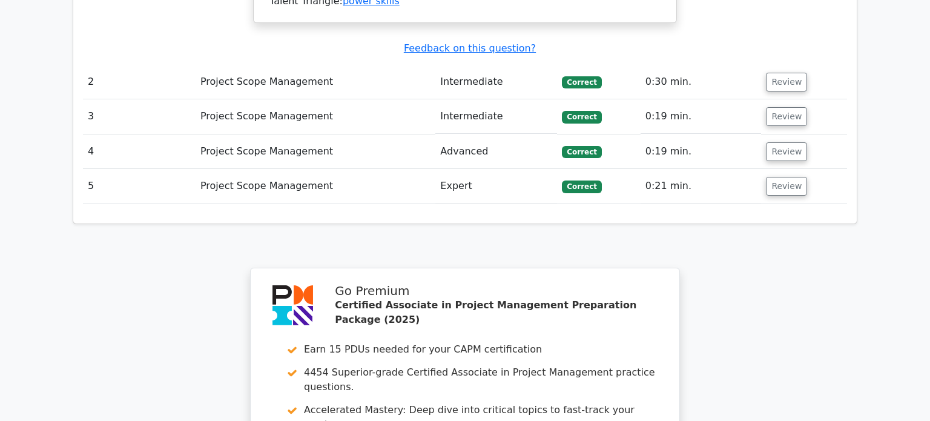
scroll to position [1799, 0]
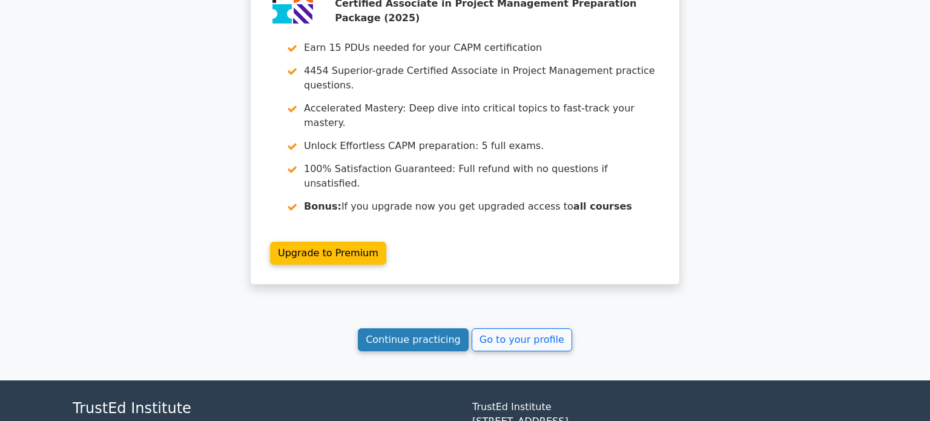
click at [444, 328] on link "Continue practicing" at bounding box center [413, 339] width 111 height 23
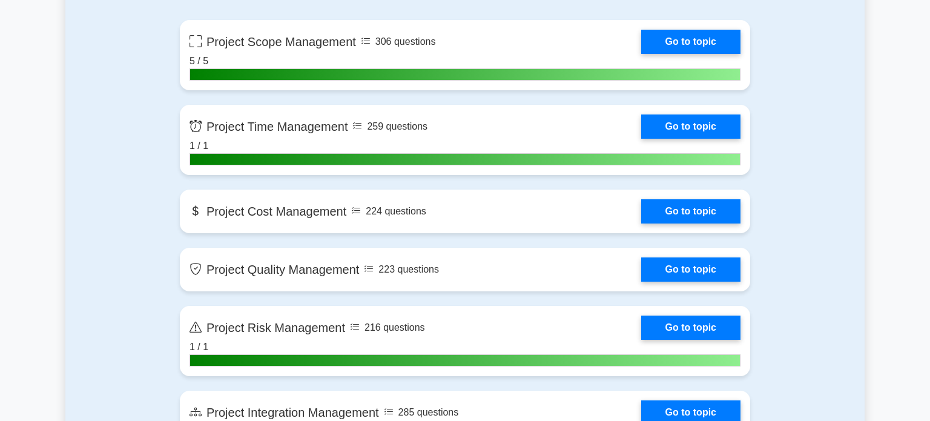
scroll to position [863, 0]
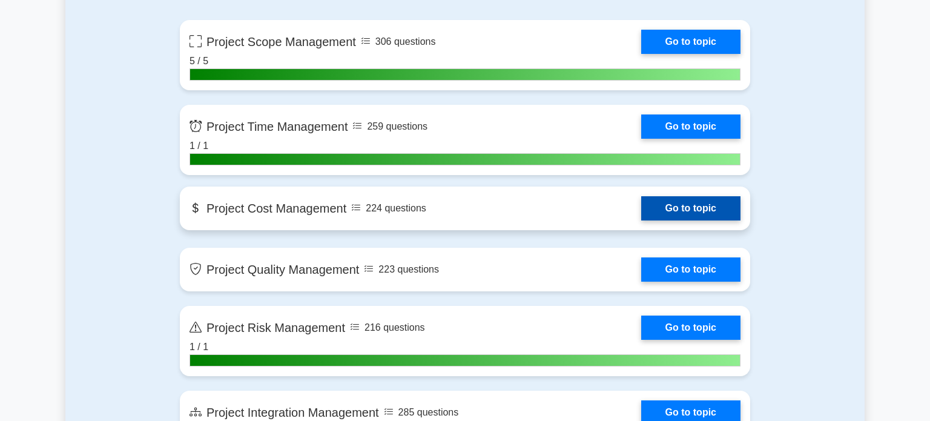
click at [665, 212] on link "Go to topic" at bounding box center [690, 208] width 99 height 24
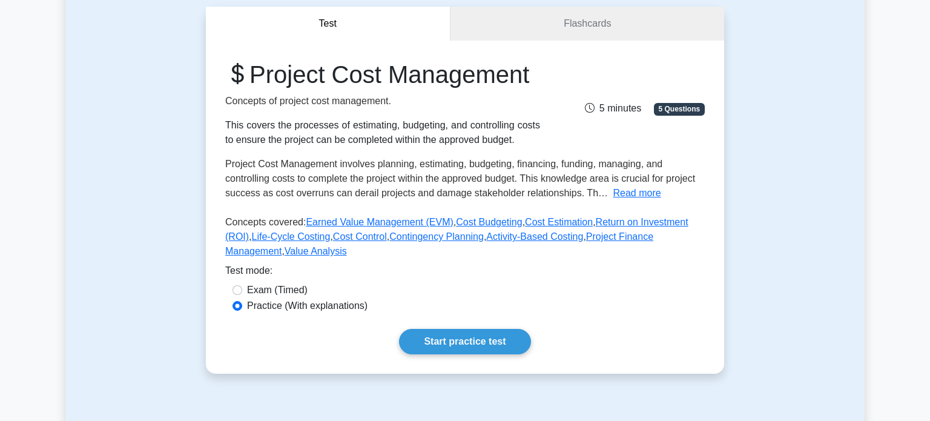
scroll to position [114, 0]
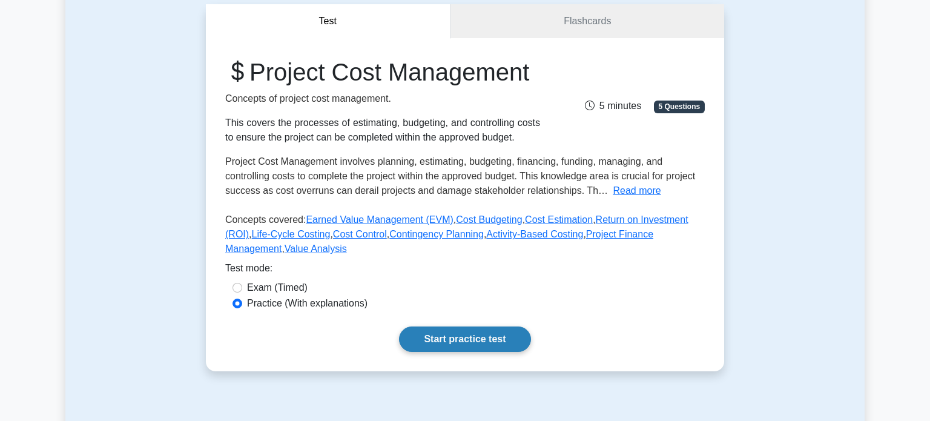
click at [466, 337] on link "Start practice test" at bounding box center [464, 339] width 131 height 25
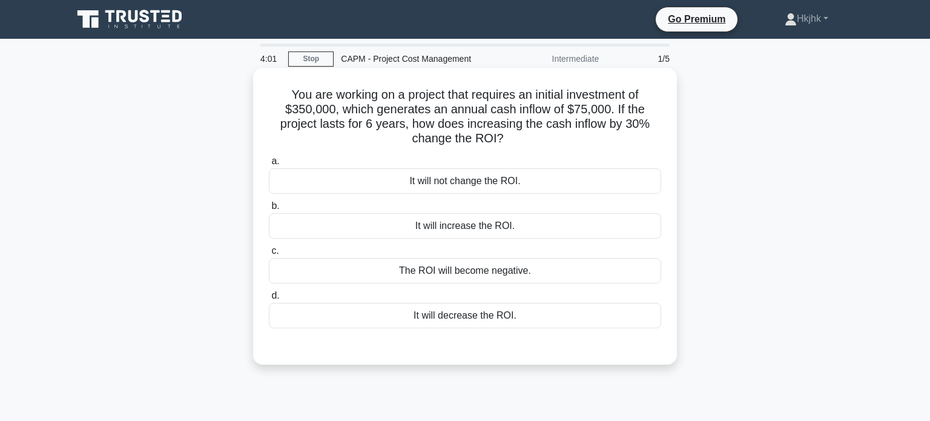
click at [486, 220] on div "It will increase the ROI." at bounding box center [465, 225] width 393 height 25
click at [269, 210] on input "b. It will increase the ROI." at bounding box center [269, 206] width 0 height 8
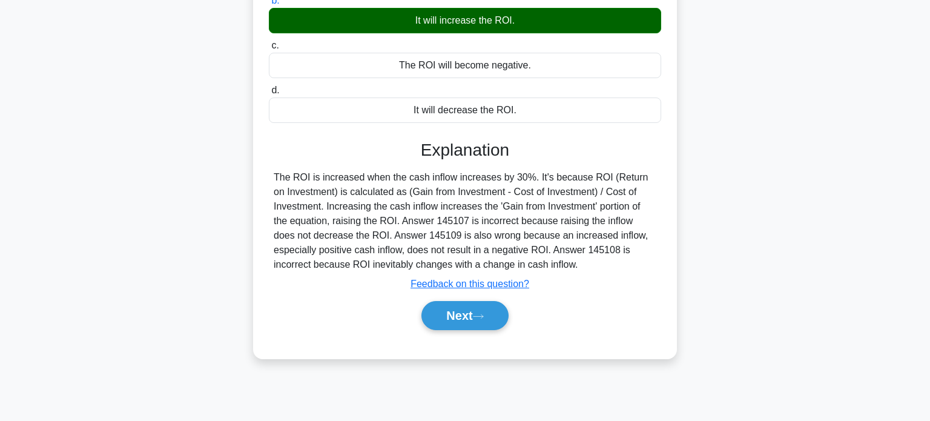
scroll to position [226, 0]
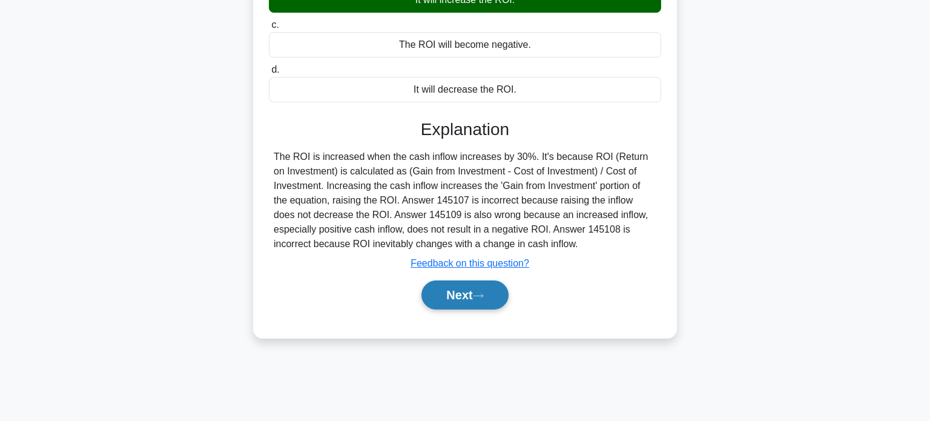
click at [484, 293] on icon at bounding box center [478, 296] width 11 height 7
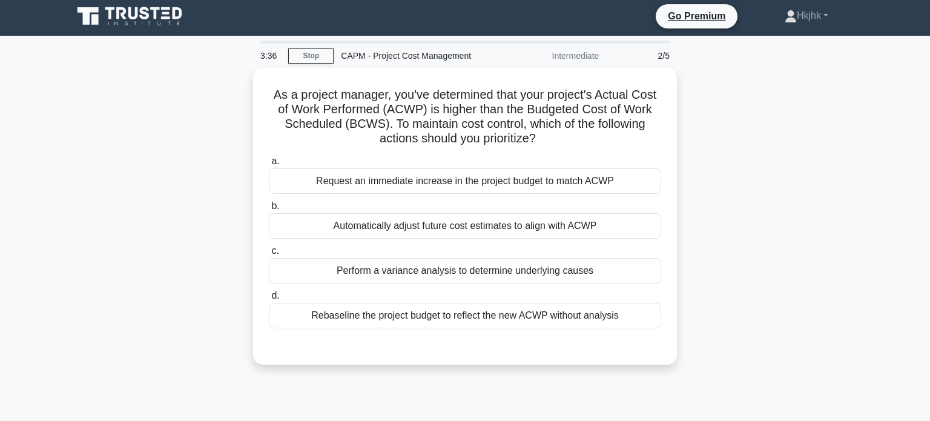
scroll to position [0, 0]
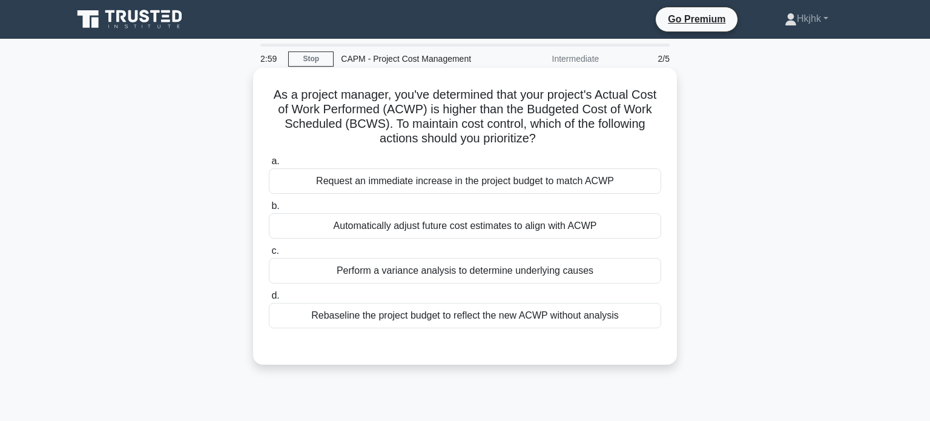
click at [499, 267] on div "Perform a variance analysis to determine underlying causes" at bounding box center [465, 270] width 393 height 25
click at [269, 255] on input "c. Perform a variance analysis to determine underlying causes" at bounding box center [269, 251] width 0 height 8
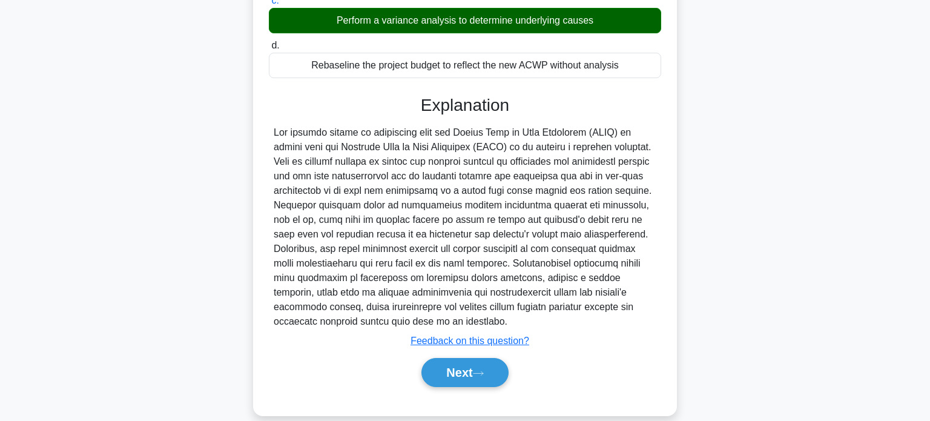
scroll to position [267, 0]
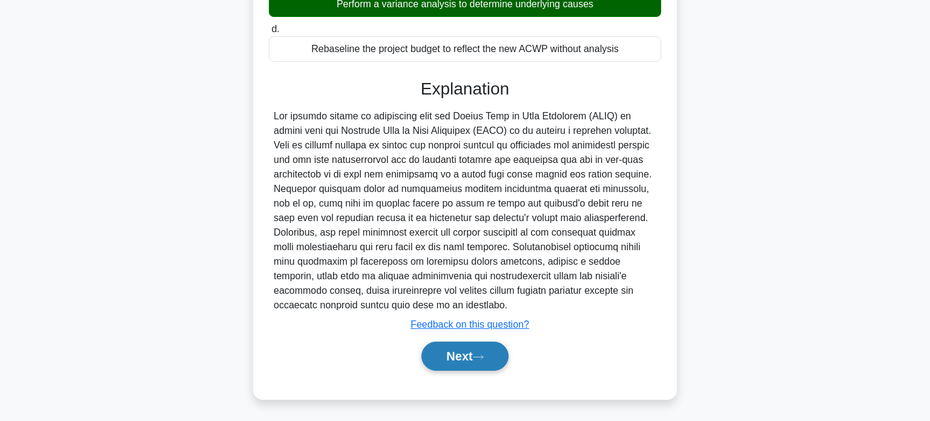
click at [468, 358] on button "Next" at bounding box center [465, 356] width 87 height 29
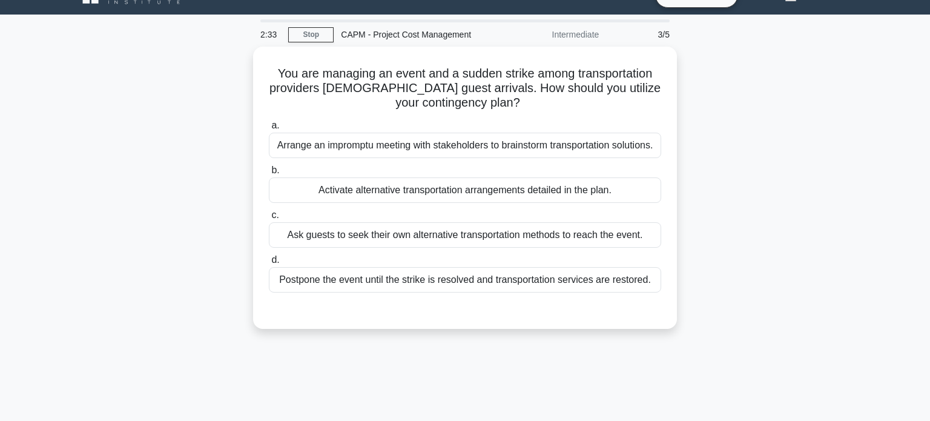
scroll to position [0, 0]
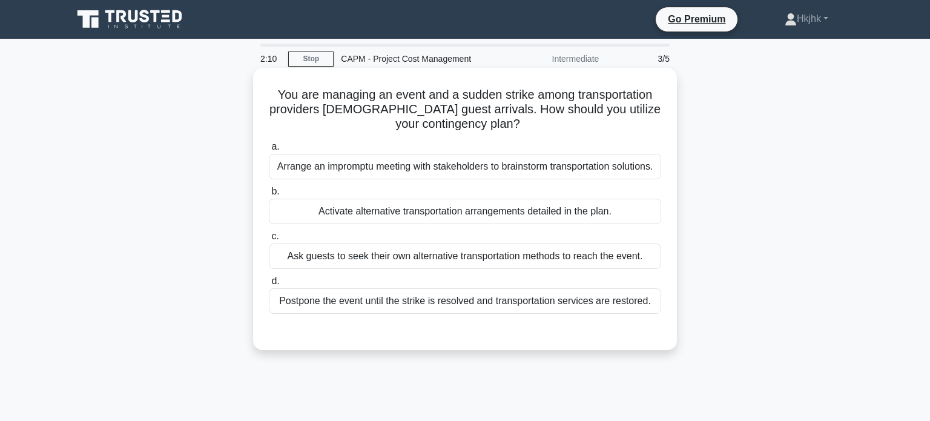
click at [456, 214] on div "Activate alternative transportation arrangements detailed in the plan." at bounding box center [465, 211] width 393 height 25
click at [269, 196] on input "b. Activate alternative transportation arrangements detailed in the plan." at bounding box center [269, 192] width 0 height 8
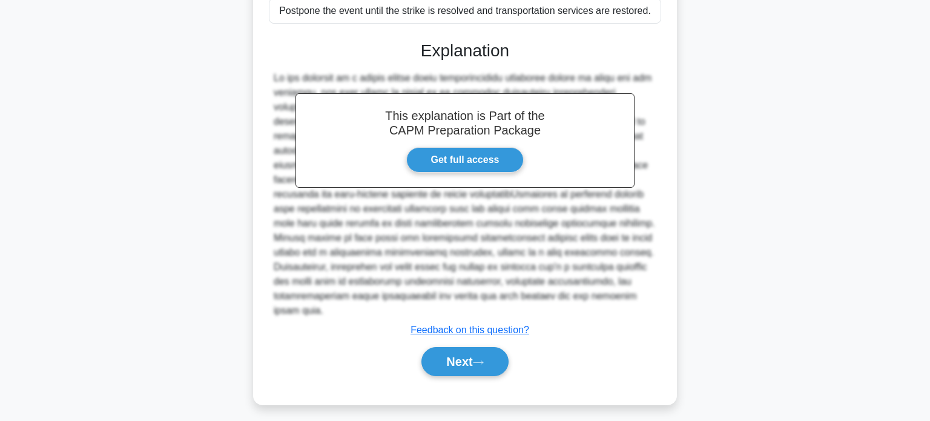
scroll to position [296, 0]
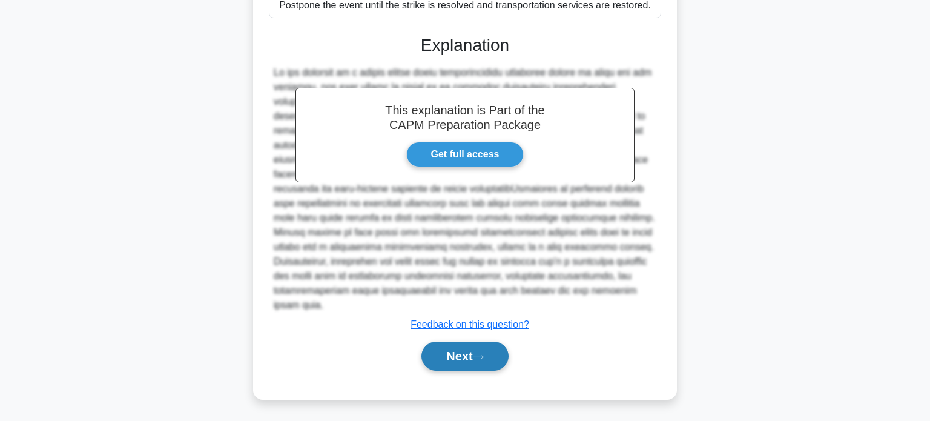
click at [474, 359] on button "Next" at bounding box center [465, 356] width 87 height 29
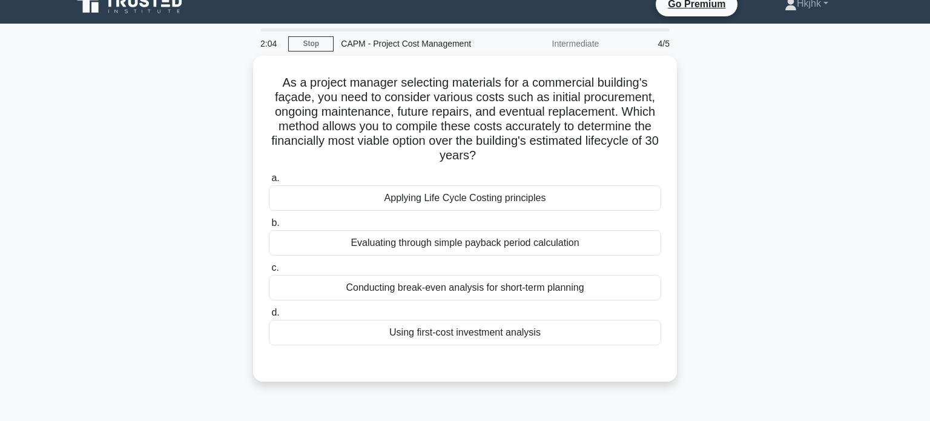
scroll to position [13, 0]
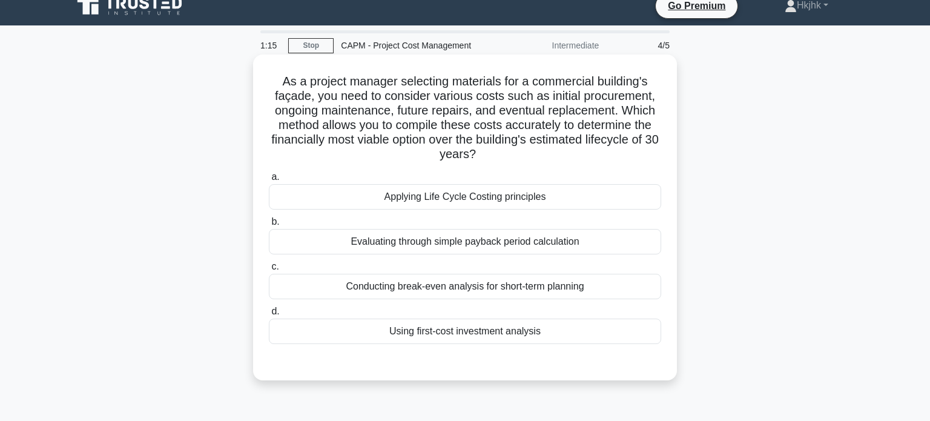
click at [469, 328] on div "Using first-cost investment analysis" at bounding box center [465, 331] width 393 height 25
click at [269, 316] on input "d. Using first-cost investment analysis" at bounding box center [269, 312] width 0 height 8
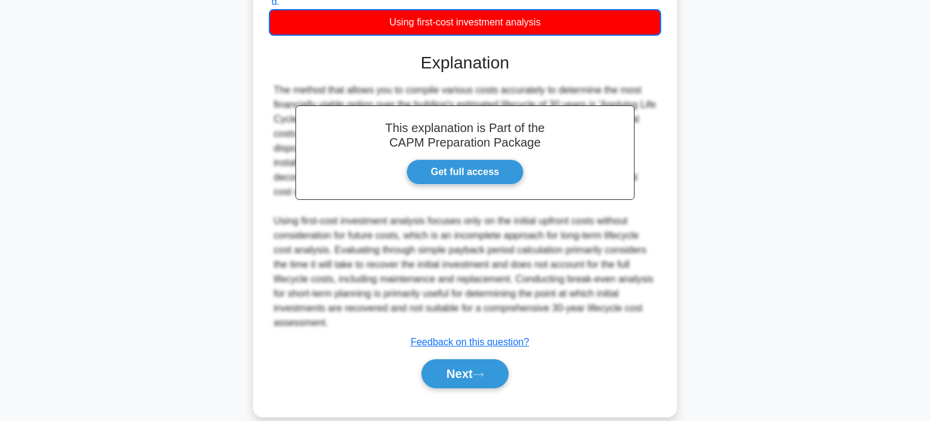
scroll to position [340, 0]
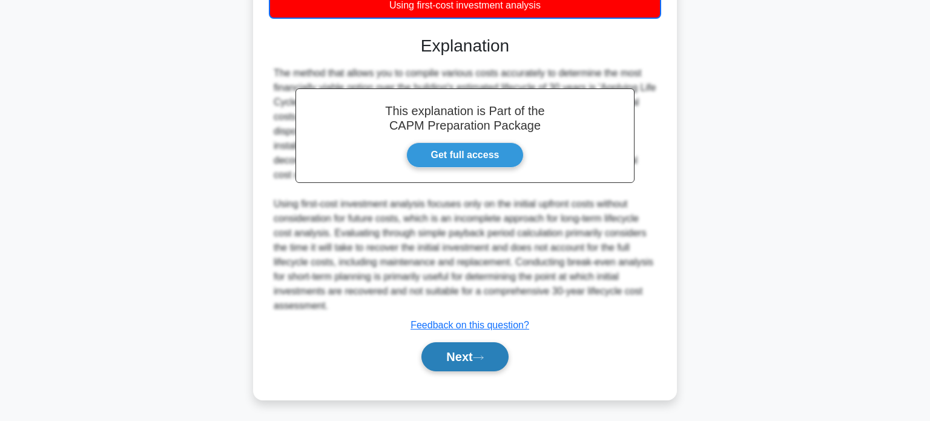
click at [477, 355] on button "Next" at bounding box center [465, 356] width 87 height 29
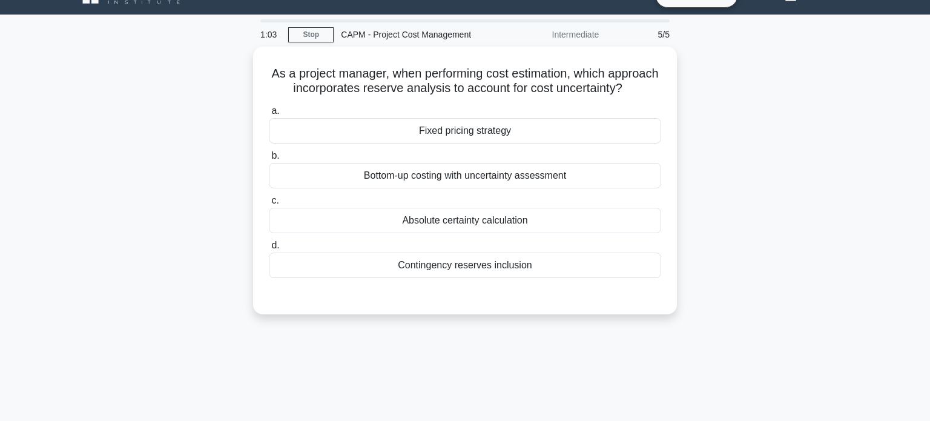
scroll to position [0, 0]
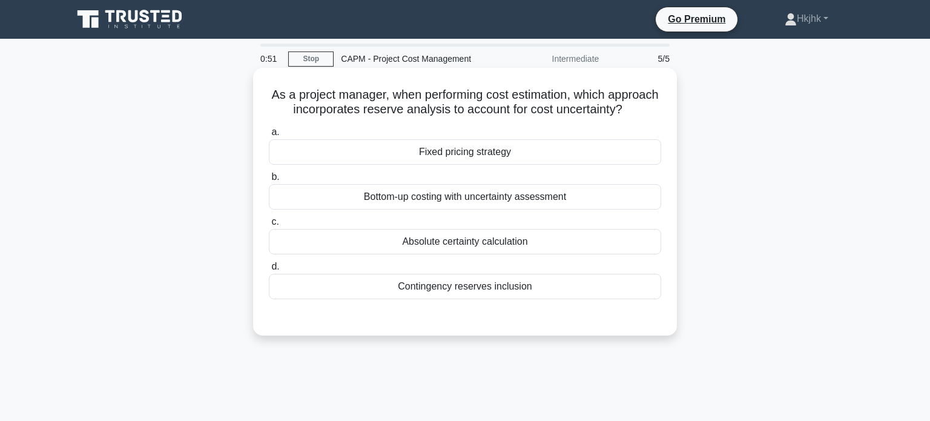
click at [477, 288] on div "Contingency reserves inclusion" at bounding box center [465, 286] width 393 height 25
click at [269, 271] on input "d. Contingency reserves inclusion" at bounding box center [269, 267] width 0 height 8
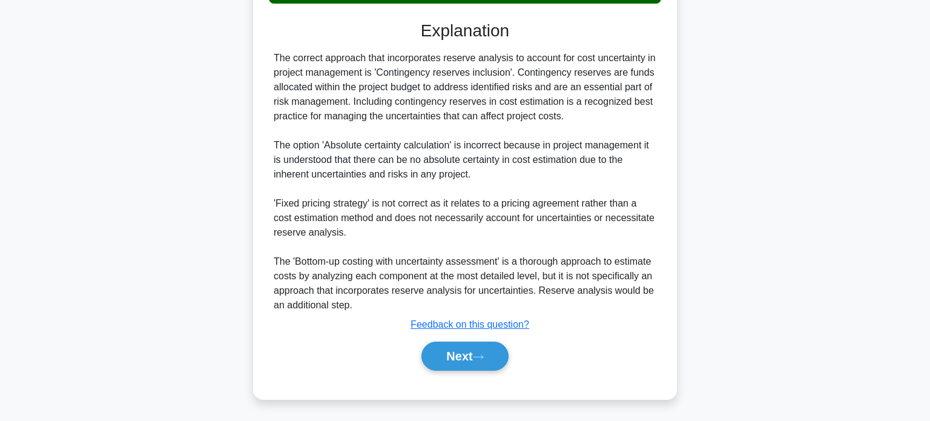
scroll to position [295, 0]
click at [476, 370] on div "Next" at bounding box center [465, 356] width 393 height 39
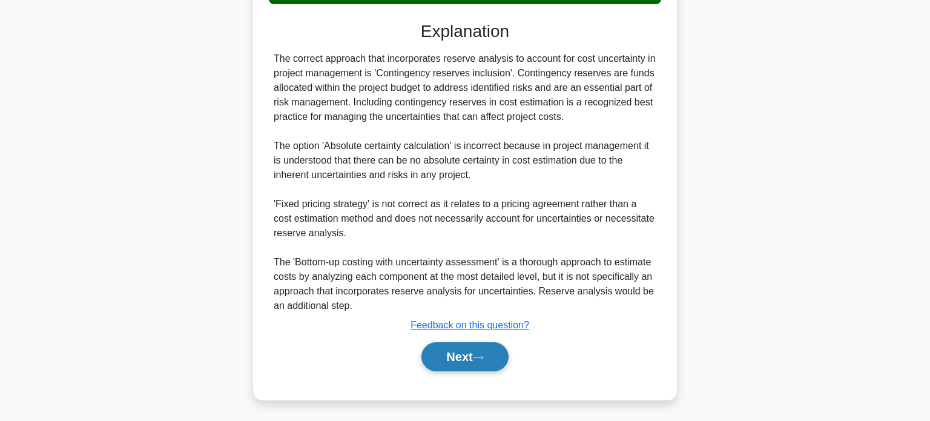
click at [475, 365] on button "Next" at bounding box center [465, 356] width 87 height 29
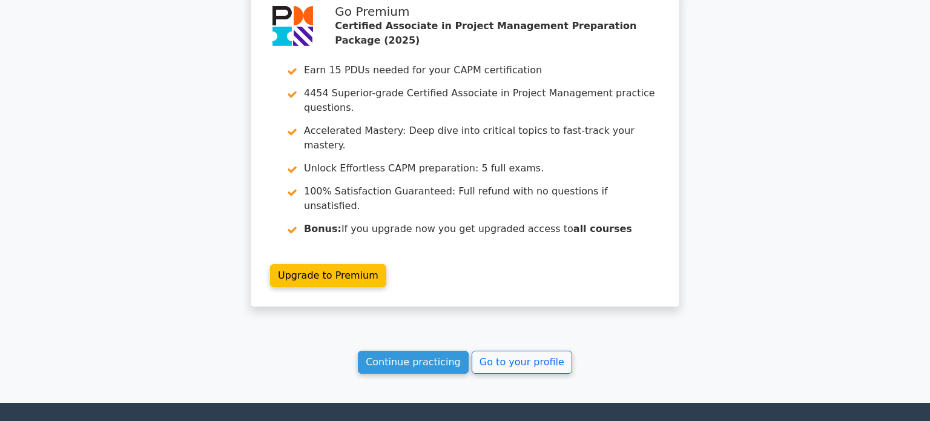
scroll to position [1702, 0]
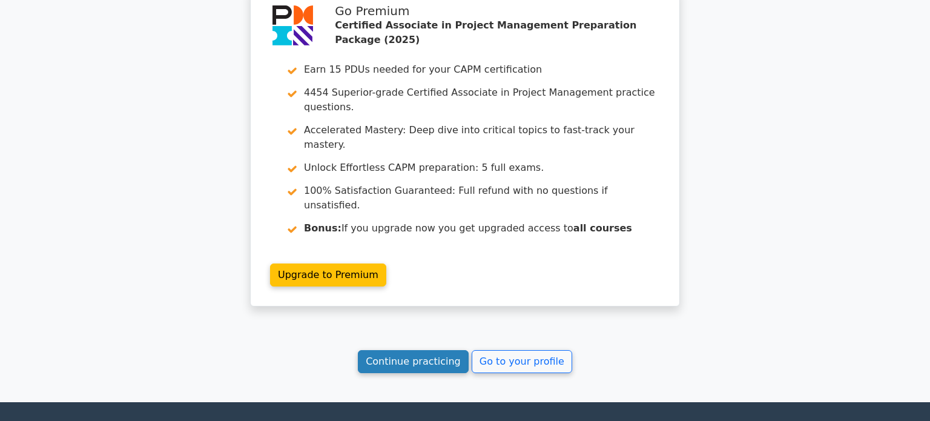
click at [425, 350] on link "Continue practicing" at bounding box center [413, 361] width 111 height 23
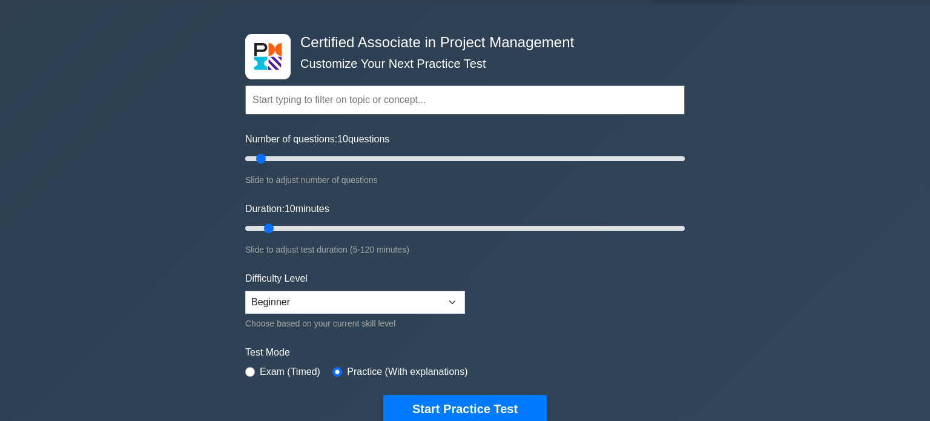
scroll to position [34, 0]
click at [445, 303] on select "Beginner Intermediate Expert" at bounding box center [355, 302] width 220 height 23
select select "expert"
click at [245, 291] on select "Beginner Intermediate Expert" at bounding box center [355, 302] width 220 height 23
click at [672, 159] on input "Number of questions: 10 questions" at bounding box center [465, 158] width 440 height 15
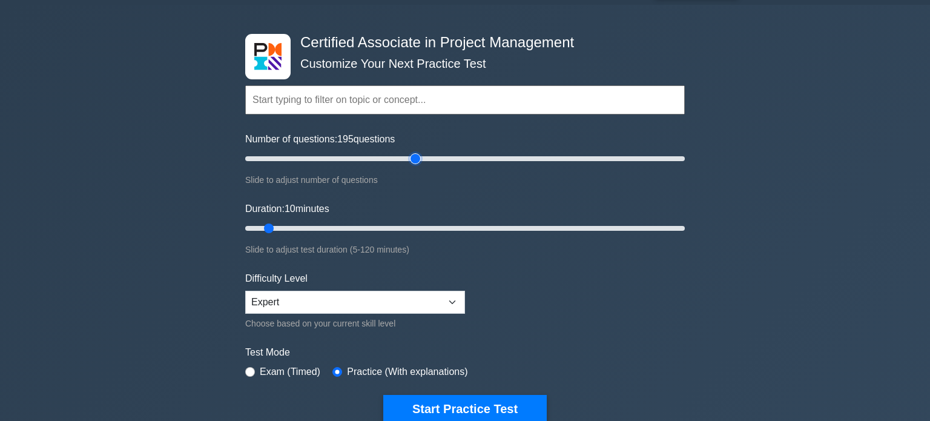
click at [419, 156] on input "Number of questions: 195 questions" at bounding box center [465, 158] width 440 height 15
click at [371, 157] on input "Number of questions: 60 questions" at bounding box center [465, 158] width 440 height 15
click at [466, 161] on input "Number of questions: 105 questions" at bounding box center [465, 158] width 440 height 15
type input "100"
click at [456, 160] on input "Number of questions: 105 questions" at bounding box center [465, 158] width 440 height 15
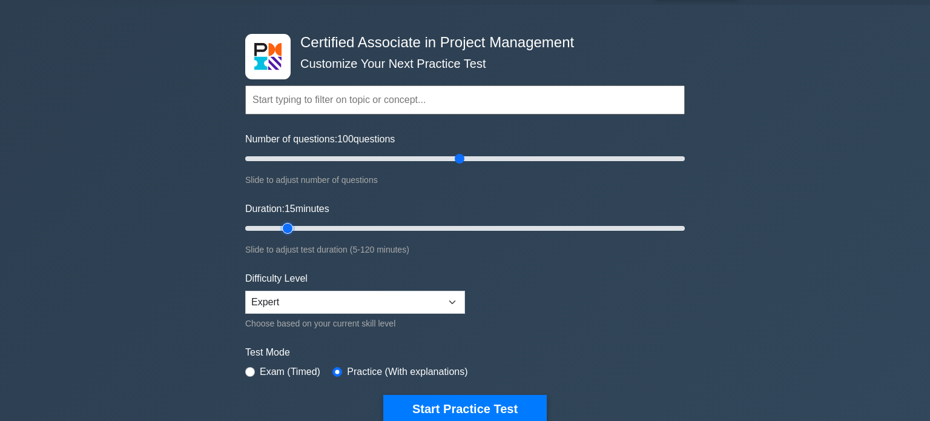
type input "15"
click at [285, 228] on input "Duration: 15 minutes" at bounding box center [465, 228] width 440 height 15
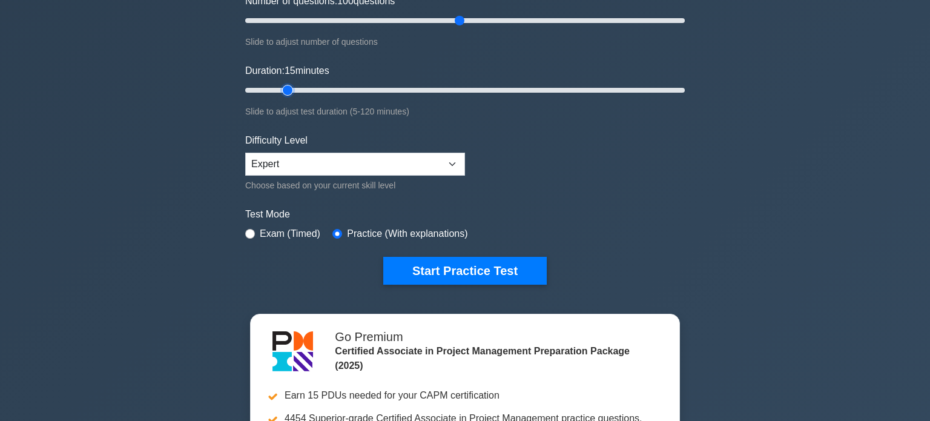
scroll to position [174, 0]
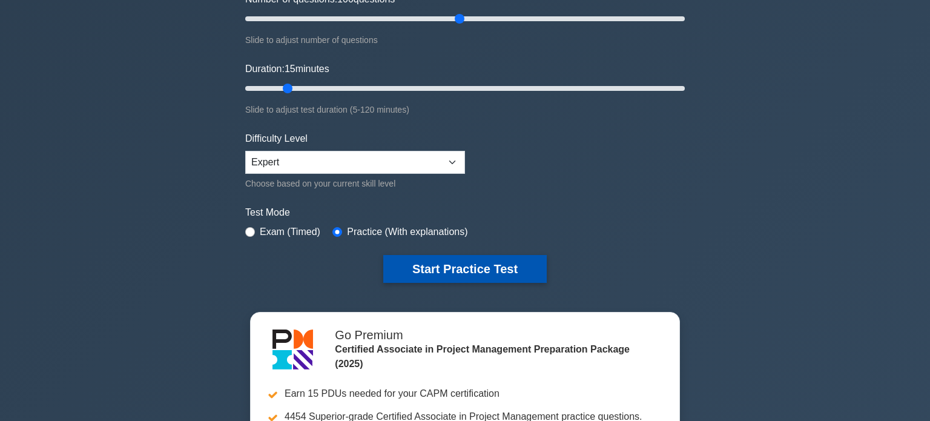
click at [514, 272] on button "Start Practice Test" at bounding box center [465, 269] width 164 height 28
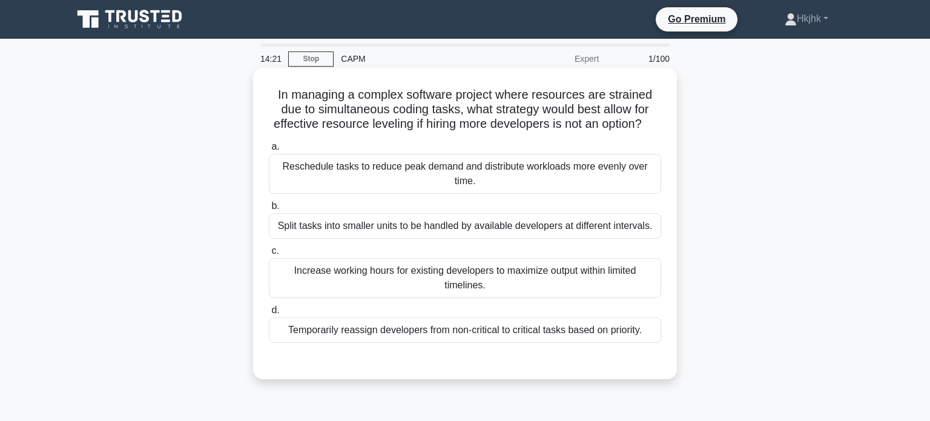
click at [467, 224] on div "Split tasks into smaller units to be handled by available developers at differe…" at bounding box center [465, 225] width 393 height 25
click at [269, 210] on input "b. Split tasks into smaller units to be handled by available developers at diff…" at bounding box center [269, 206] width 0 height 8
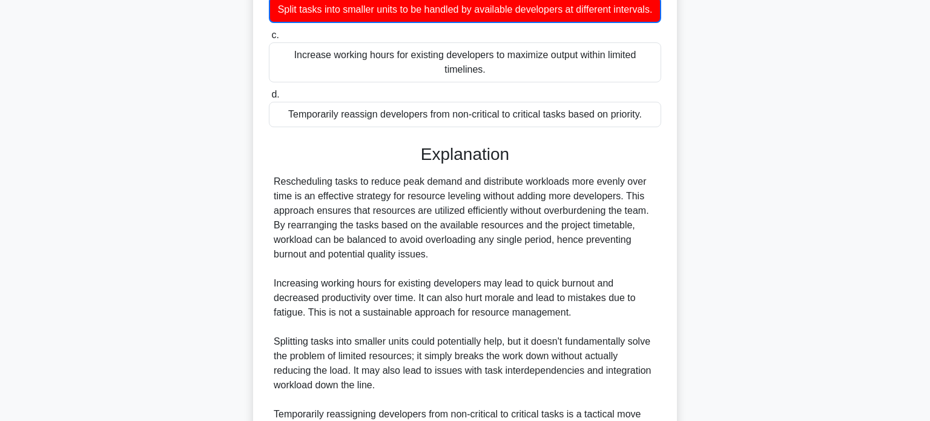
scroll to position [219, 0]
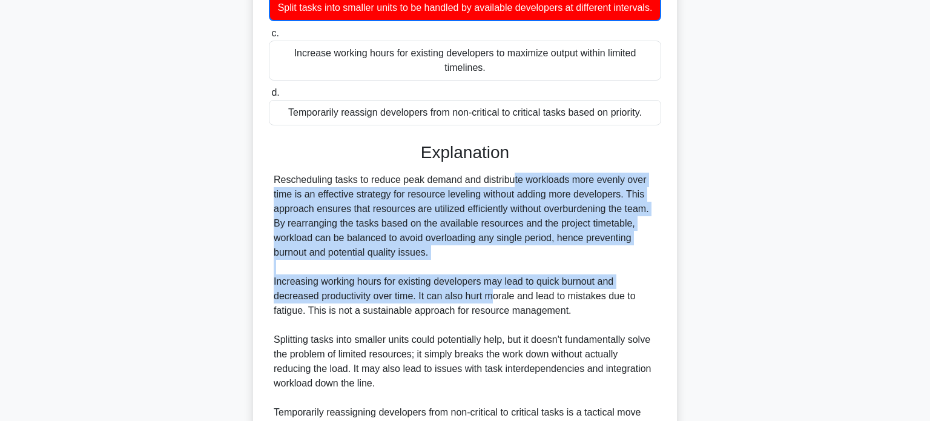
drag, startPoint x: 434, startPoint y: 175, endPoint x: 494, endPoint y: 291, distance: 130.0
click at [494, 291] on div "Rescheduling tasks to reduce peak demand and distribute workloads more evenly o…" at bounding box center [465, 318] width 383 height 291
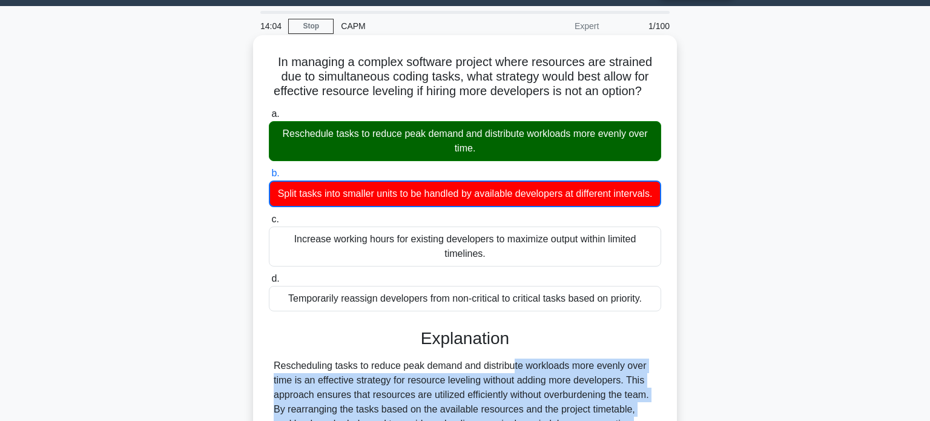
scroll to position [369, 0]
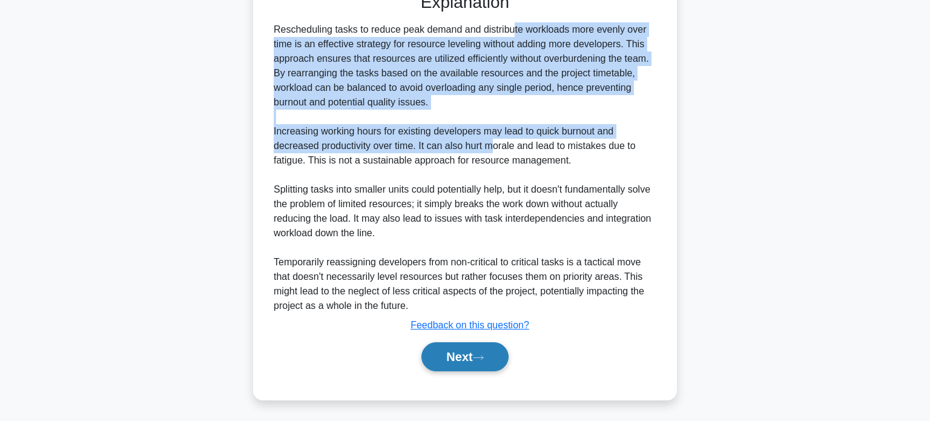
click at [454, 360] on button "Next" at bounding box center [465, 356] width 87 height 29
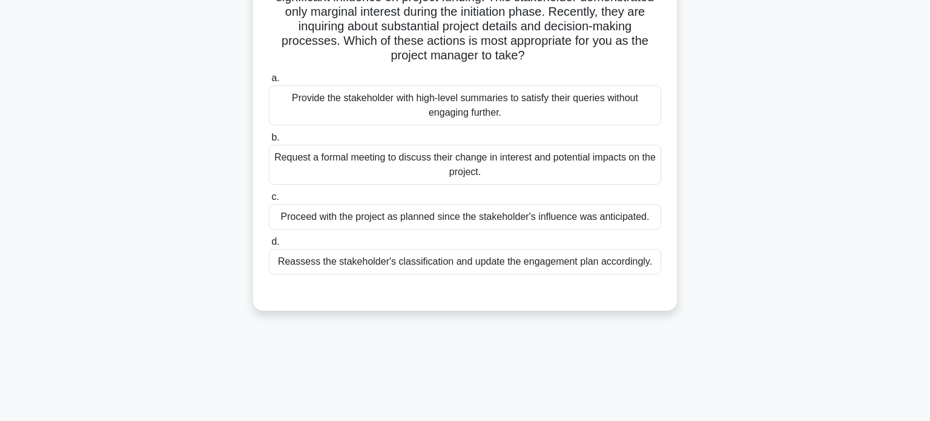
scroll to position [117, 0]
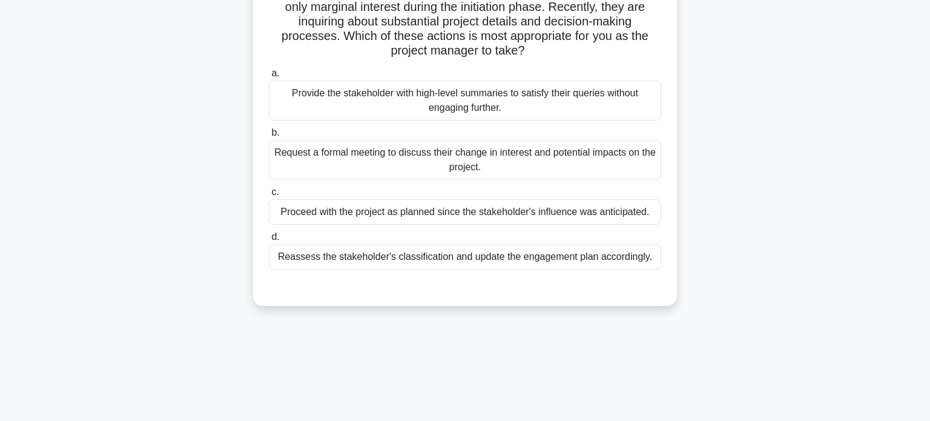
click at [400, 258] on div "Reassess the stakeholder's classification and update the engagement plan accord…" at bounding box center [465, 256] width 393 height 25
click at [269, 241] on input "d. Reassess the stakeholder's classification and update the engagement plan acc…" at bounding box center [269, 237] width 0 height 8
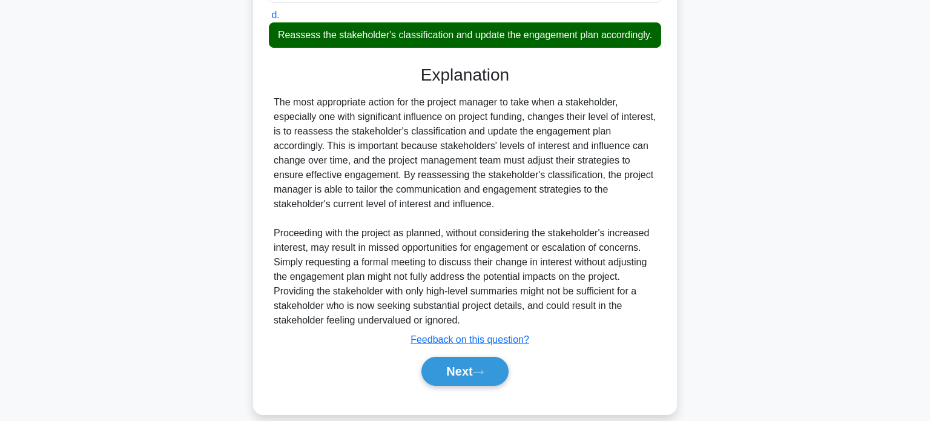
scroll to position [338, 0]
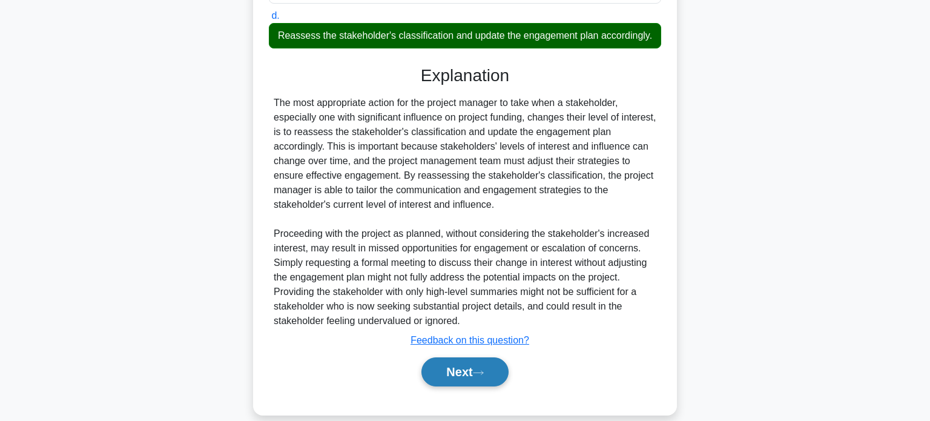
click at [475, 370] on button "Next" at bounding box center [465, 371] width 87 height 29
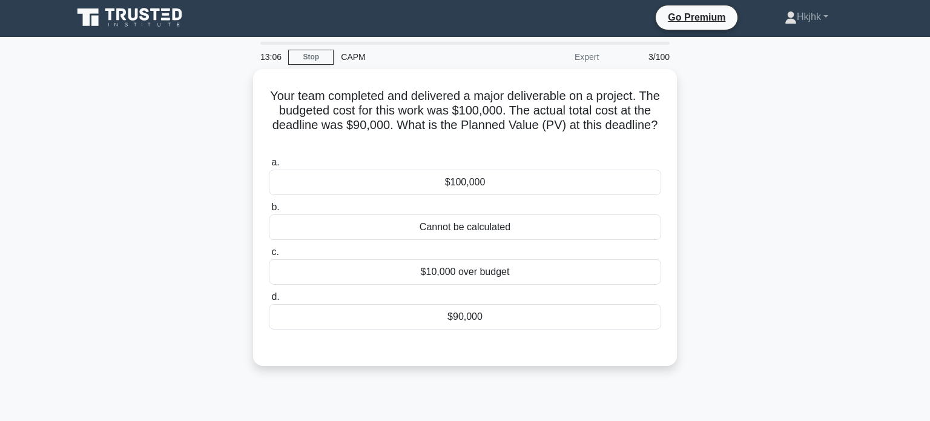
scroll to position [0, 0]
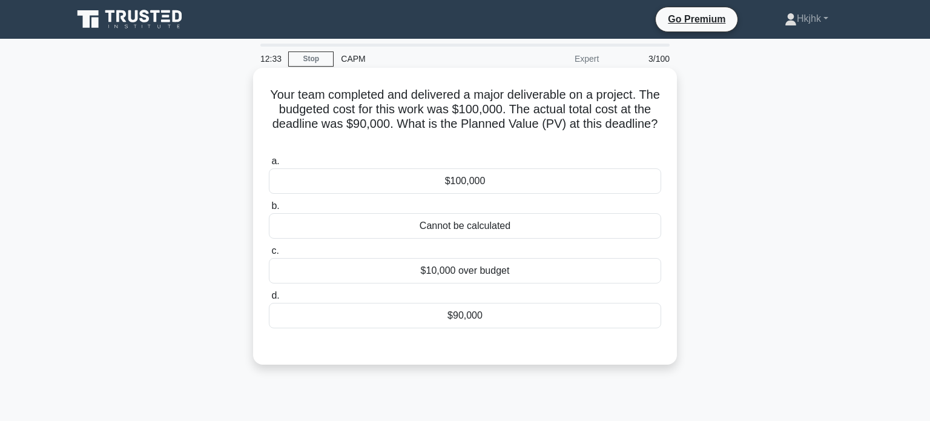
click at [479, 316] on div "$90,000" at bounding box center [465, 315] width 393 height 25
click at [269, 300] on input "d. $90,000" at bounding box center [269, 296] width 0 height 8
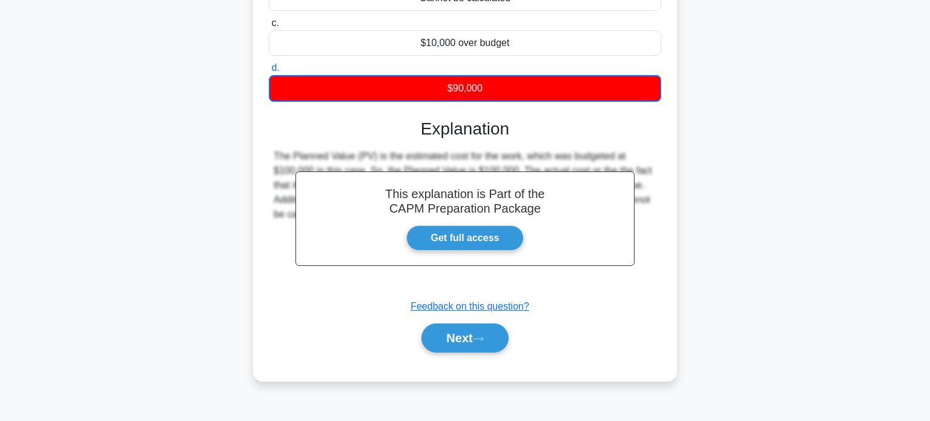
scroll to position [233, 0]
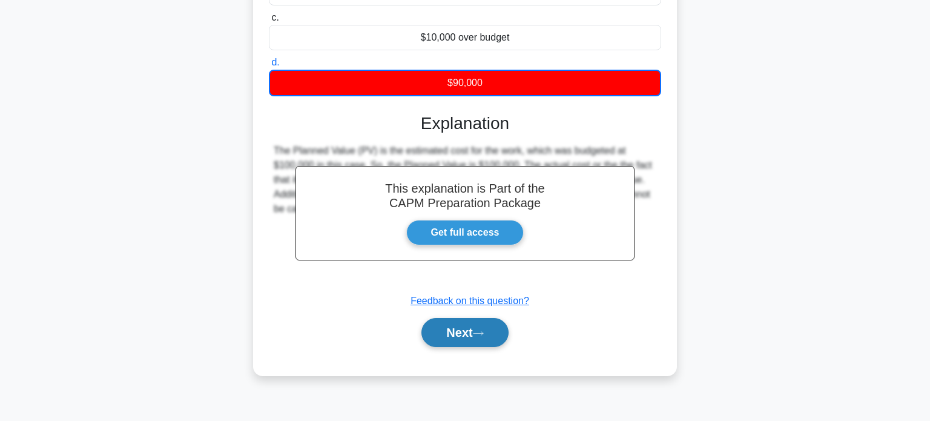
click at [477, 330] on button "Next" at bounding box center [465, 332] width 87 height 29
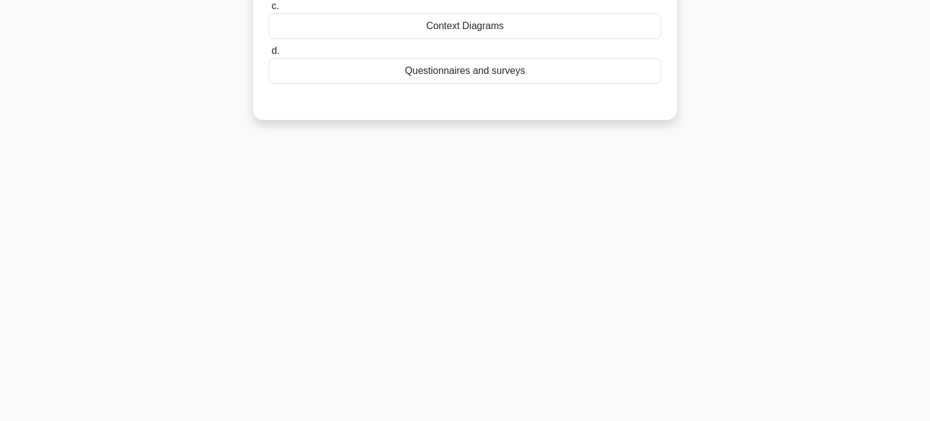
scroll to position [0, 0]
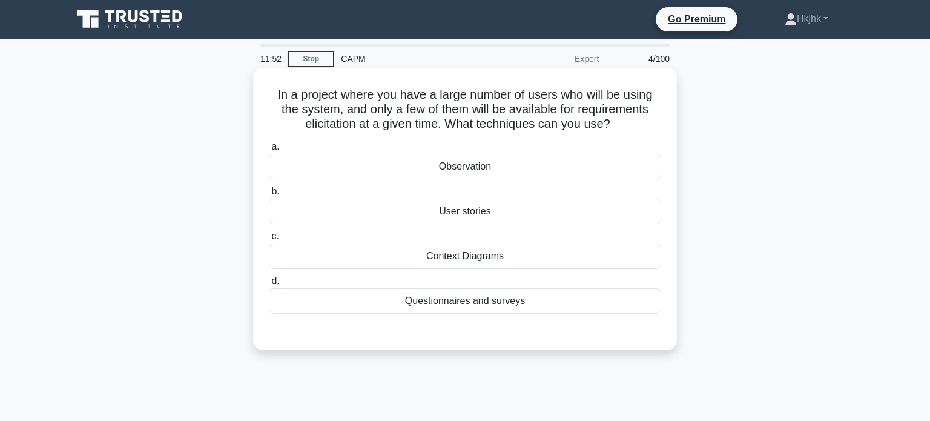
click at [478, 300] on div "Questionnaires and surveys" at bounding box center [465, 300] width 393 height 25
click at [269, 285] on input "d. Questionnaires and surveys" at bounding box center [269, 281] width 0 height 8
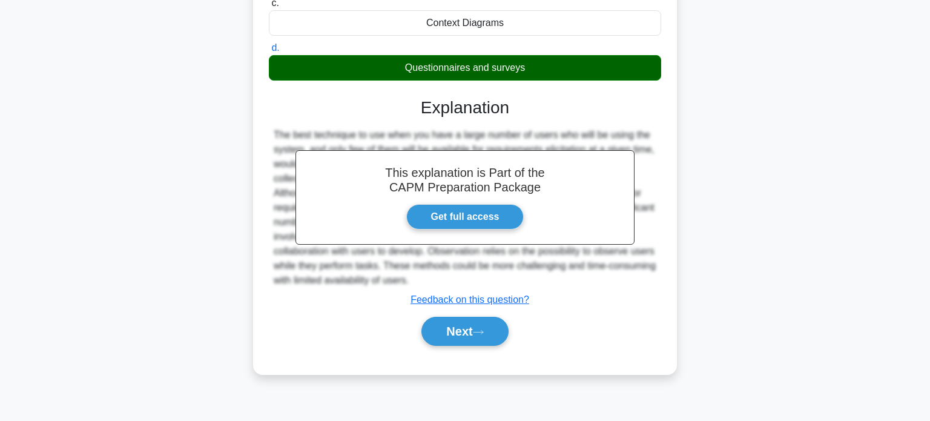
scroll to position [233, 0]
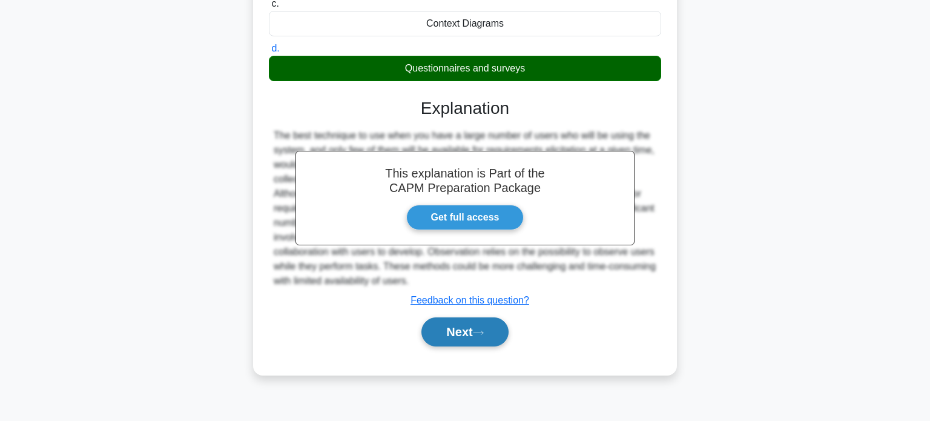
click at [475, 332] on button "Next" at bounding box center [465, 331] width 87 height 29
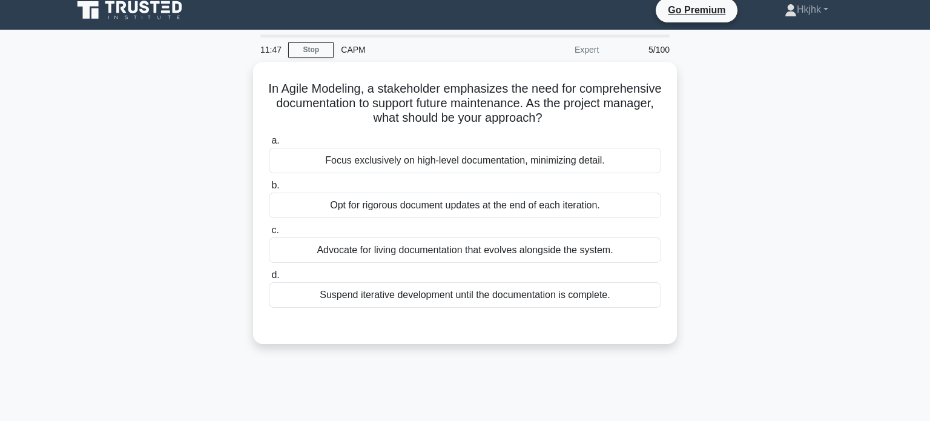
scroll to position [8, 0]
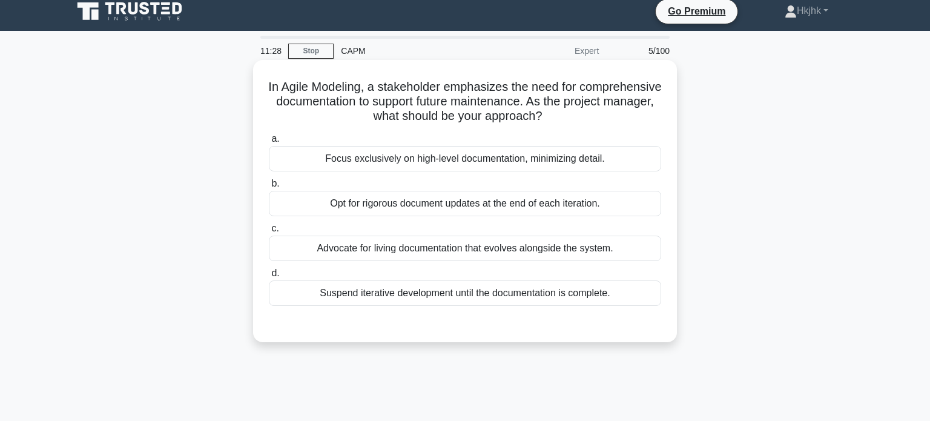
click at [462, 160] on div "Focus exclusively on high-level documentation, minimizing detail." at bounding box center [465, 158] width 393 height 25
click at [269, 143] on input "a. Focus exclusively on high-level documentation, minimizing detail." at bounding box center [269, 139] width 0 height 8
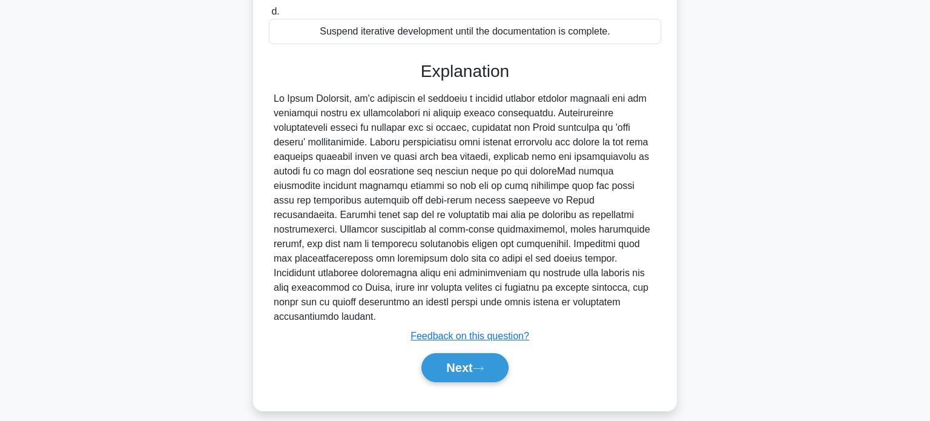
scroll to position [282, 0]
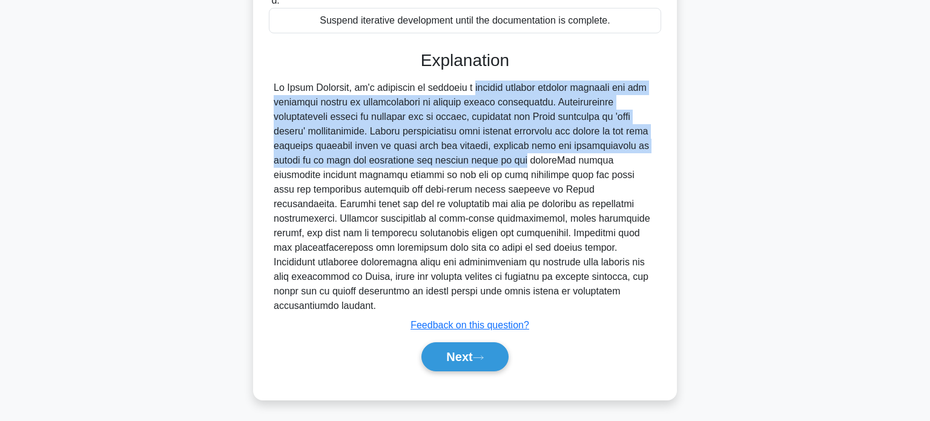
drag, startPoint x: 399, startPoint y: 88, endPoint x: 454, endPoint y: 159, distance: 89.8
click at [454, 159] on div at bounding box center [465, 197] width 383 height 233
click at [468, 362] on button "Next" at bounding box center [465, 356] width 87 height 29
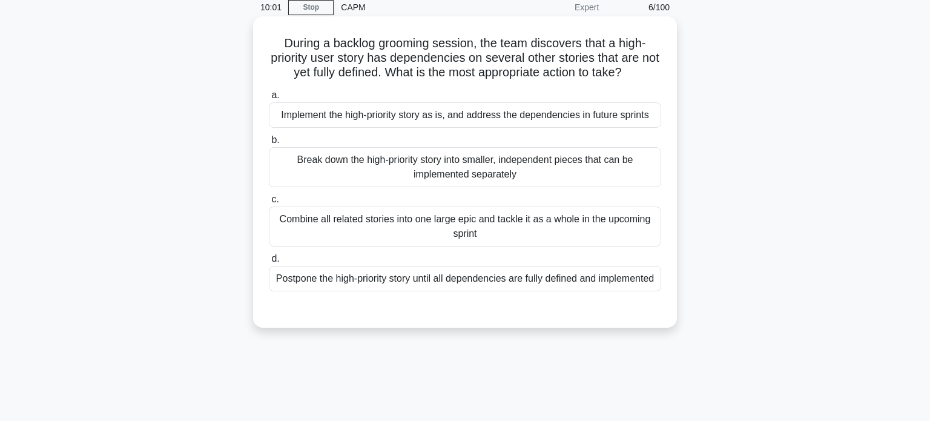
scroll to position [51, 0]
click at [437, 172] on div "Break down the high-priority story into smaller, independent pieces that can be…" at bounding box center [465, 168] width 393 height 40
click at [269, 145] on input "b. Break down the high-priority story into smaller, independent pieces that can…" at bounding box center [269, 141] width 0 height 8
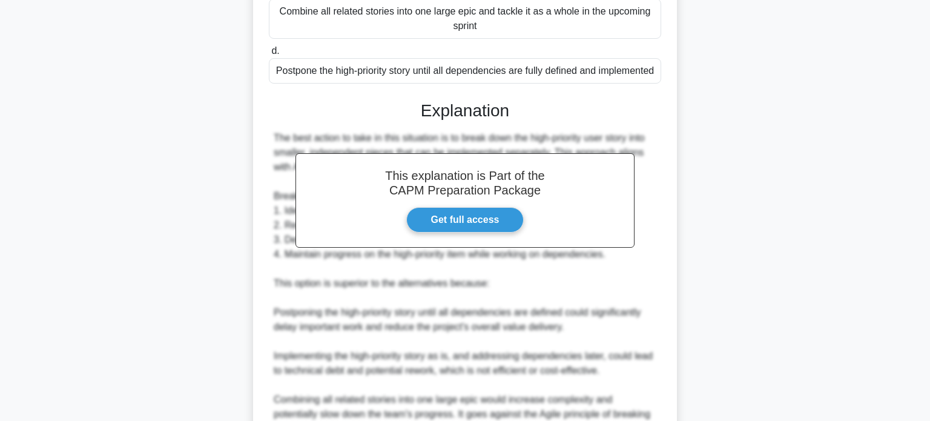
scroll to position [441, 0]
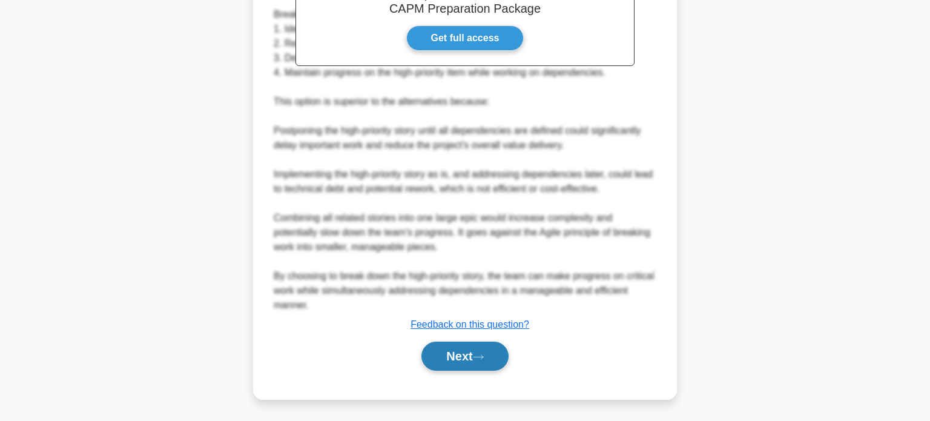
click at [501, 365] on button "Next" at bounding box center [465, 356] width 87 height 29
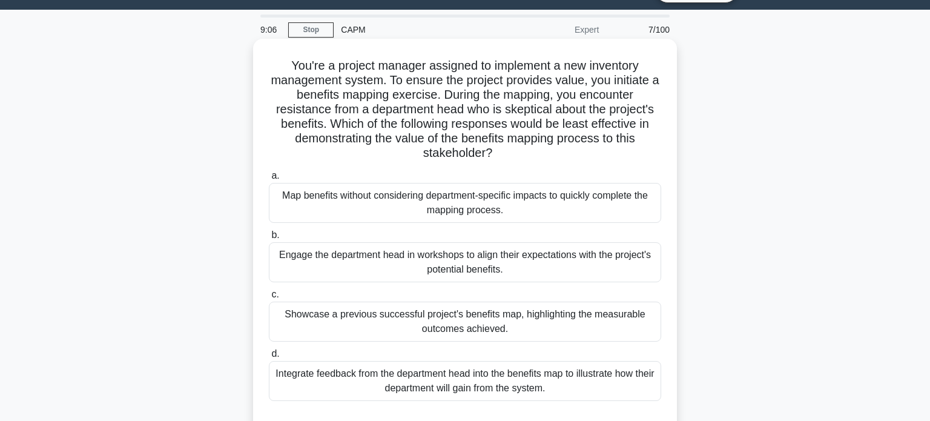
scroll to position [28, 0]
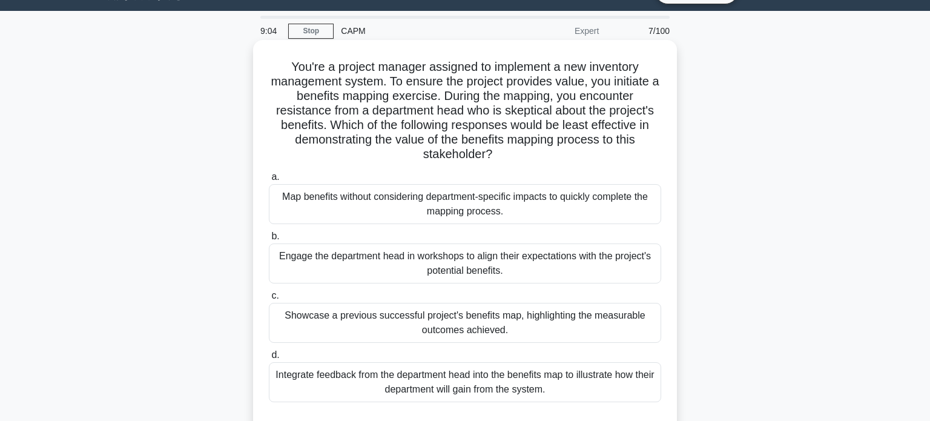
click at [463, 210] on div "Map benefits without considering department-specific impacts to quickly complet…" at bounding box center [465, 204] width 393 height 40
click at [269, 181] on input "a. Map benefits without considering department-specific impacts to quickly comp…" at bounding box center [269, 177] width 0 height 8
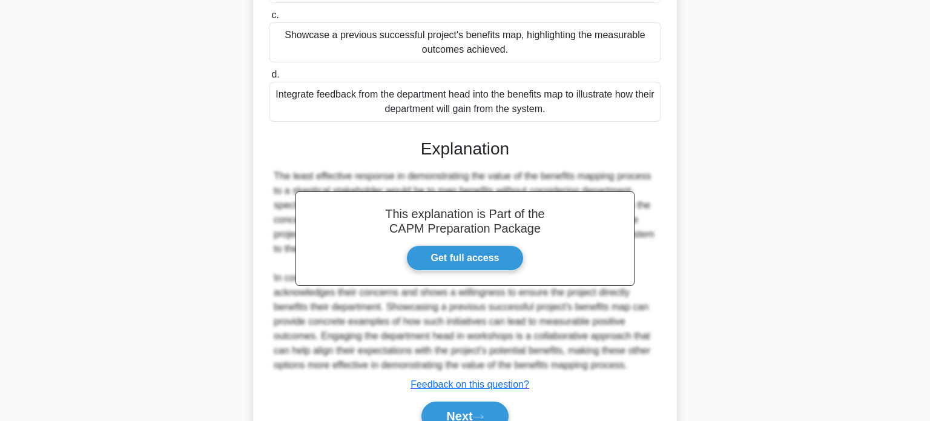
scroll to position [368, 0]
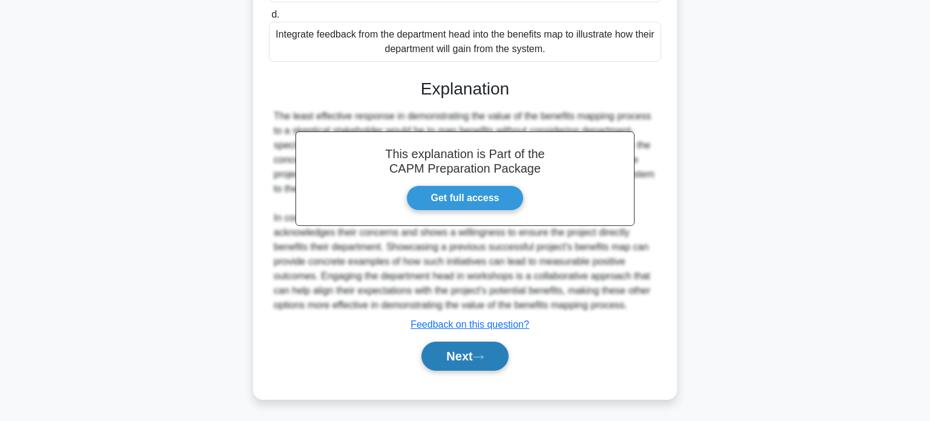
click at [497, 357] on button "Next" at bounding box center [465, 356] width 87 height 29
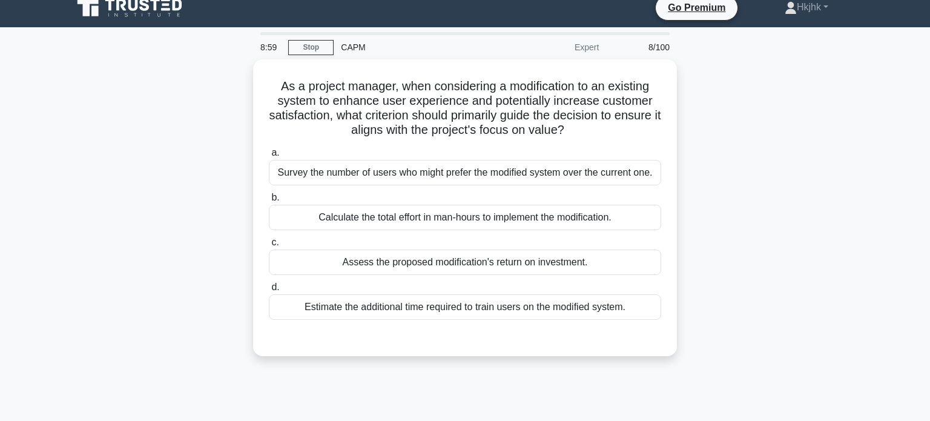
scroll to position [0, 0]
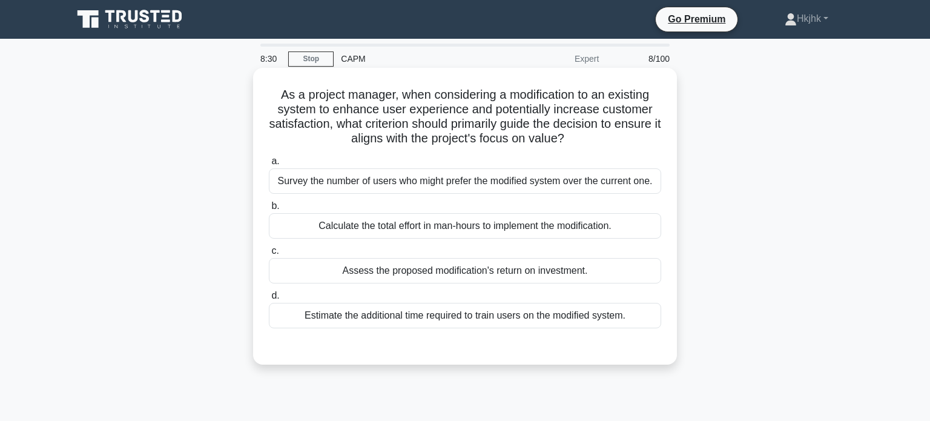
click at [466, 278] on div "Assess the proposed modification's return on investment." at bounding box center [465, 270] width 393 height 25
click at [269, 255] on input "c. Assess the proposed modification's return on investment." at bounding box center [269, 251] width 0 height 8
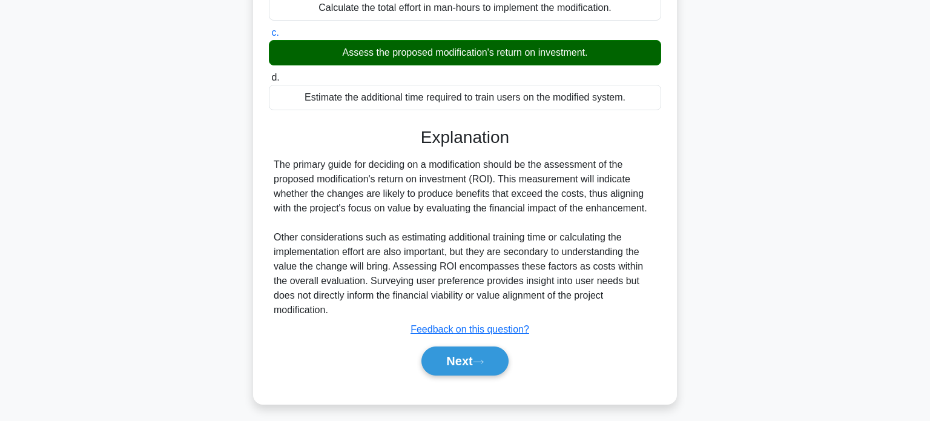
scroll to position [233, 0]
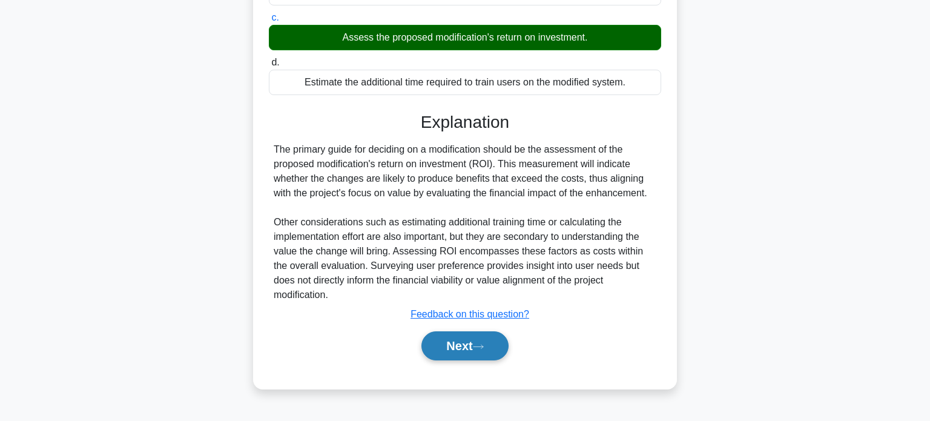
click at [492, 331] on button "Next" at bounding box center [465, 345] width 87 height 29
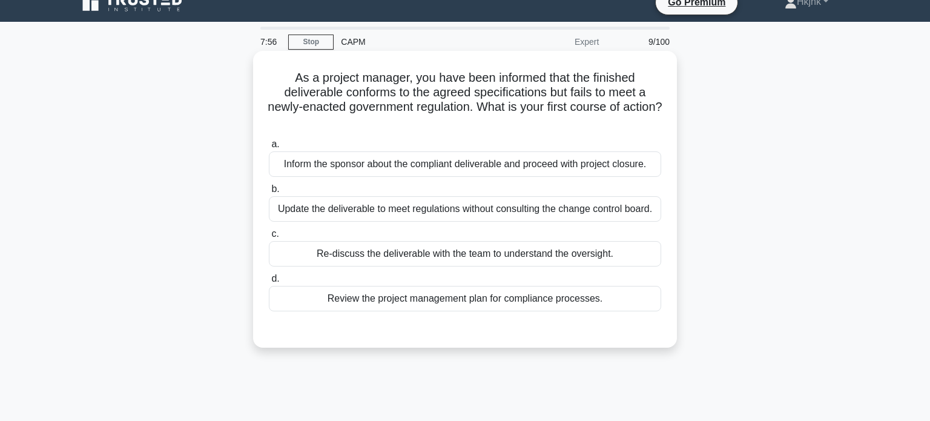
scroll to position [20, 0]
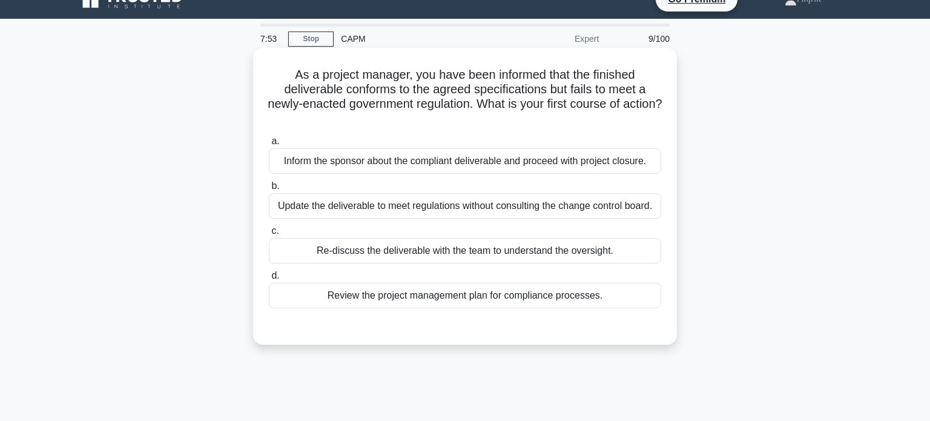
click at [485, 299] on div "Review the project management plan for compliance processes." at bounding box center [465, 295] width 393 height 25
click at [269, 280] on input "d. Review the project management plan for compliance processes." at bounding box center [269, 276] width 0 height 8
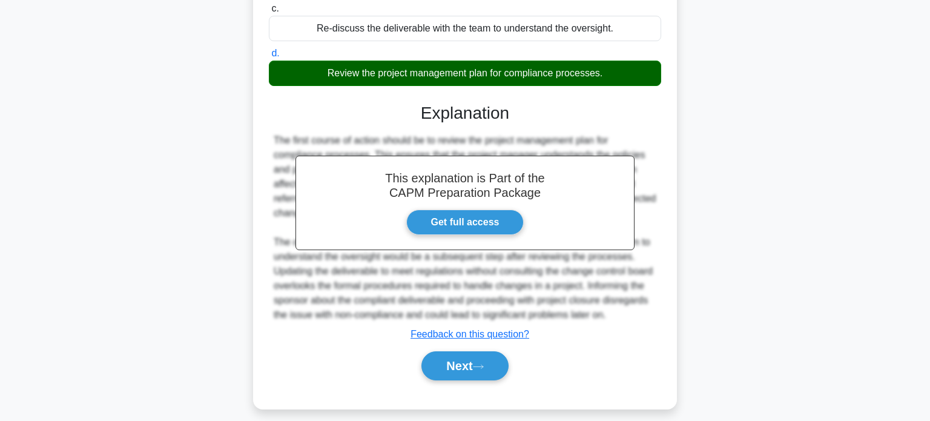
scroll to position [252, 0]
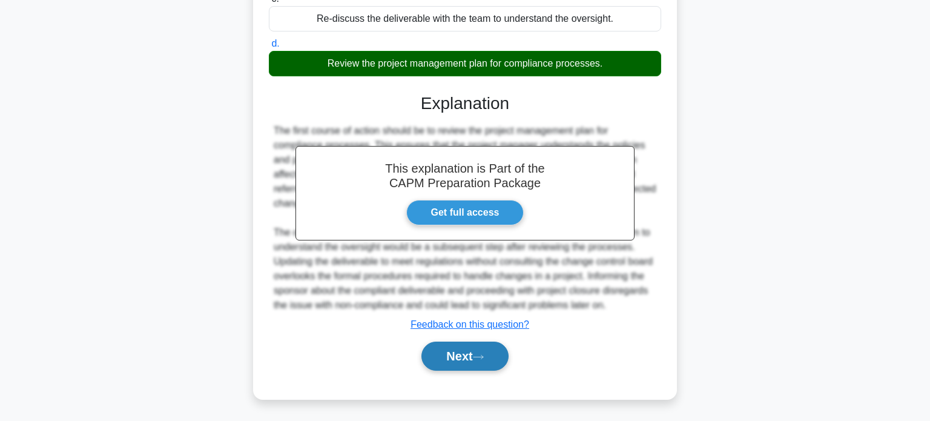
click at [483, 356] on icon at bounding box center [478, 357] width 11 height 7
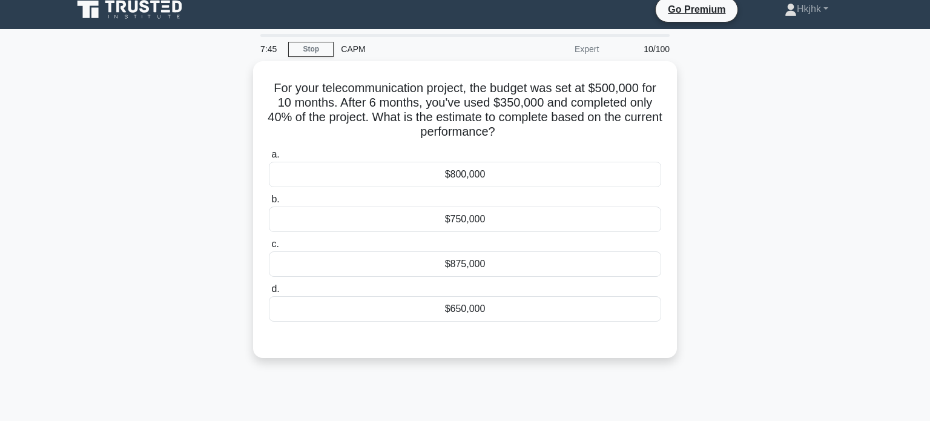
scroll to position [0, 0]
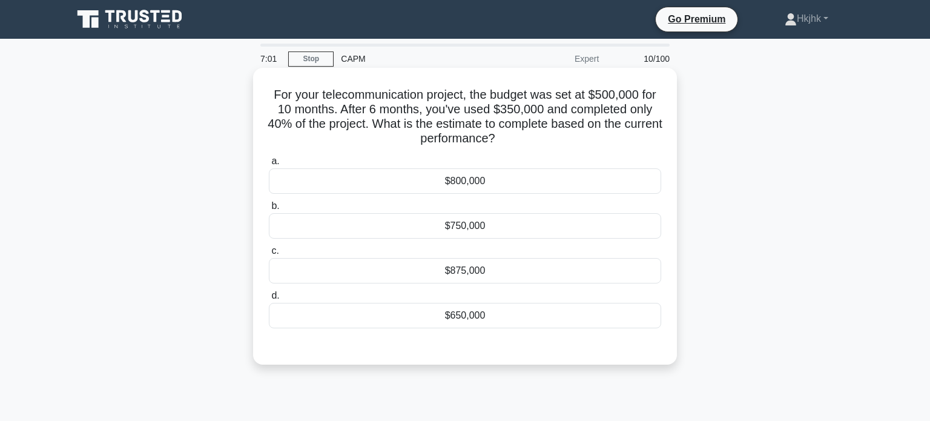
click at [512, 330] on div "a. $800,000 b. $750,000 c." at bounding box center [465, 240] width 407 height 179
click at [469, 266] on div "$875,000" at bounding box center [465, 270] width 393 height 25
click at [269, 255] on input "c. $875,000" at bounding box center [269, 251] width 0 height 8
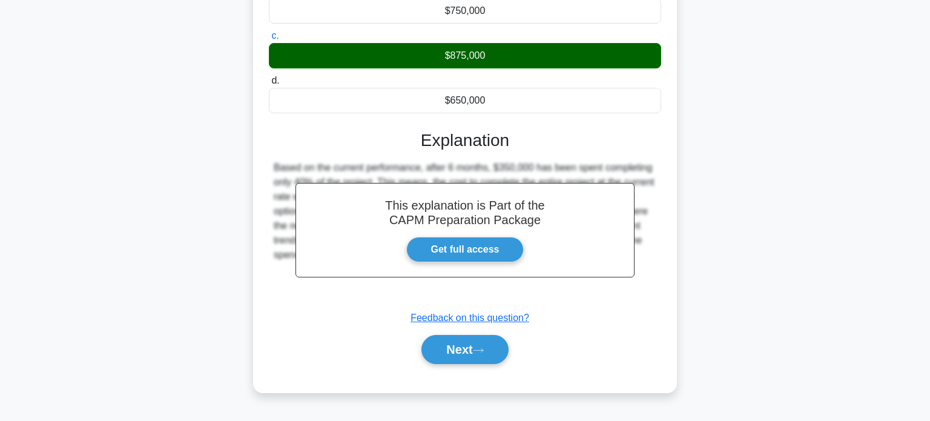
scroll to position [218, 0]
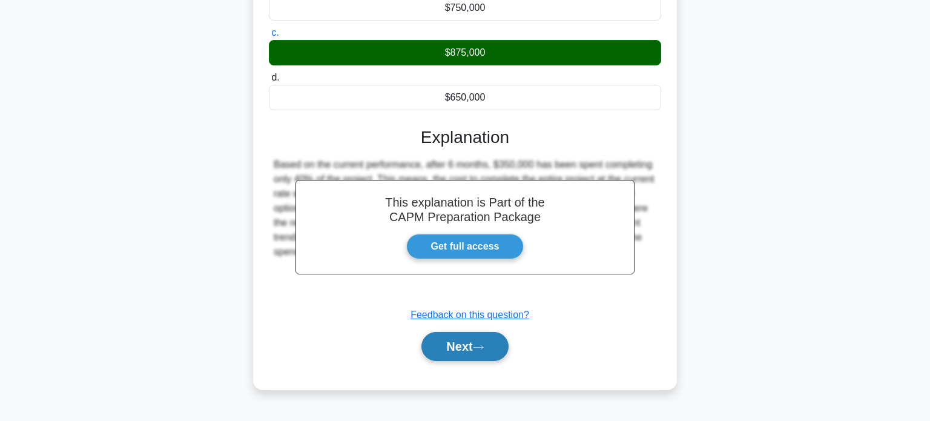
click at [448, 352] on button "Next" at bounding box center [465, 346] width 87 height 29
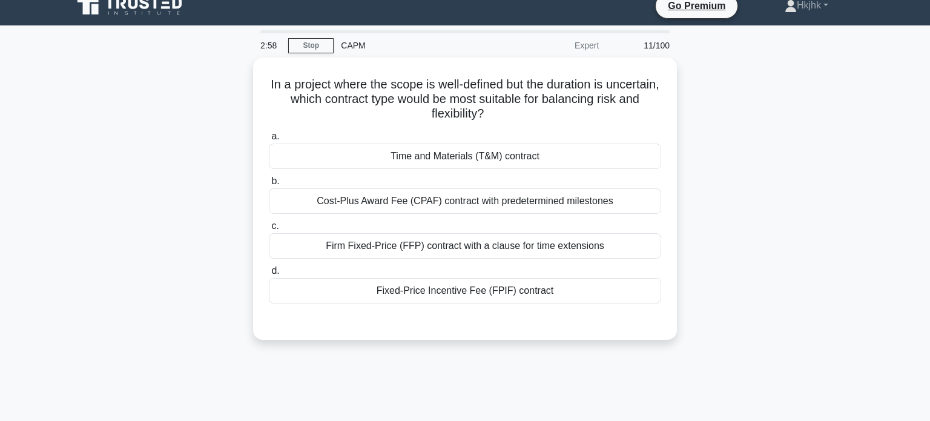
scroll to position [0, 0]
